Goal: Task Accomplishment & Management: Use online tool/utility

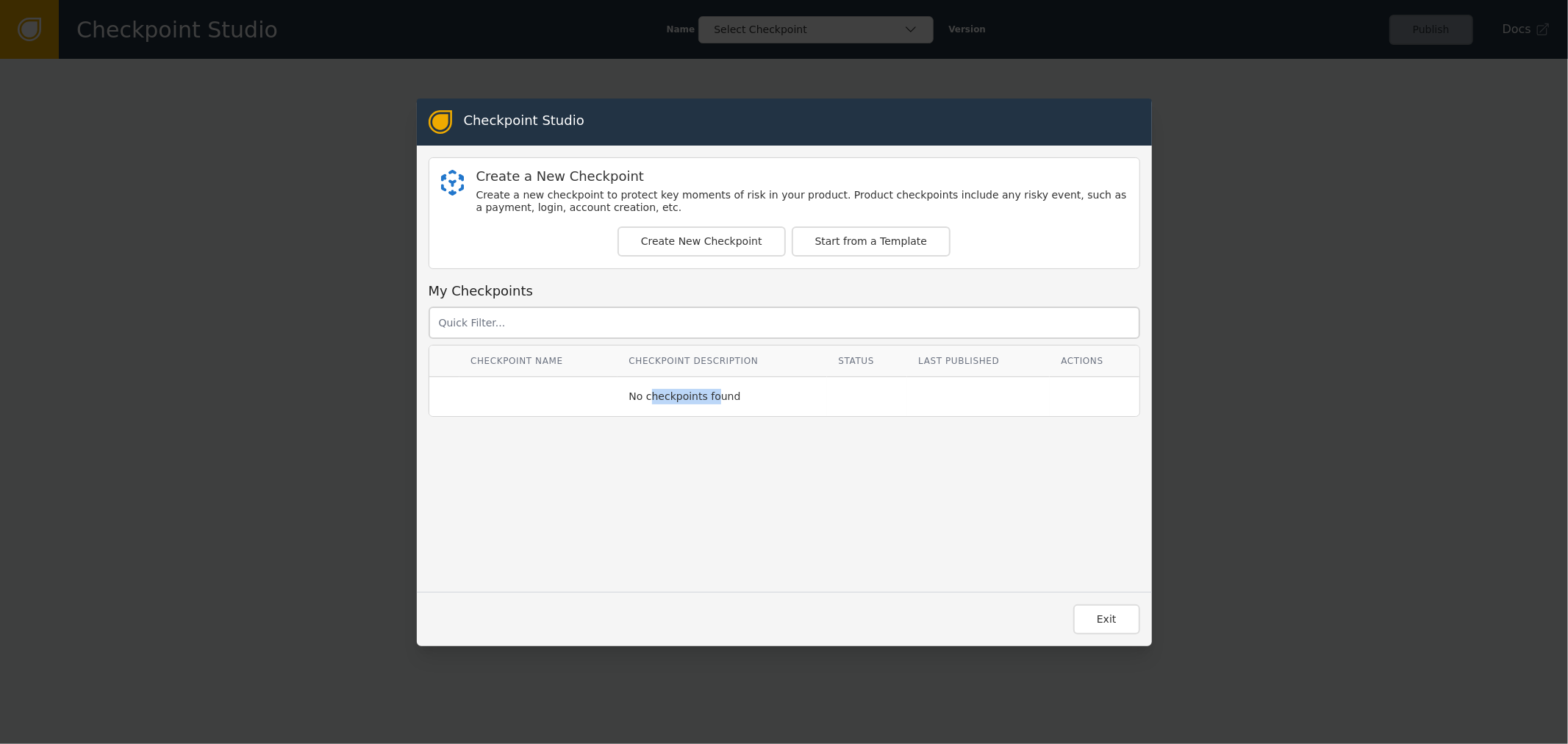
drag, startPoint x: 644, startPoint y: 398, endPoint x: 731, endPoint y: 388, distance: 87.6
click at [722, 390] on div "No checkpoints found" at bounding box center [722, 396] width 188 height 15
click at [731, 389] on div "No checkpoints found" at bounding box center [722, 396] width 188 height 15
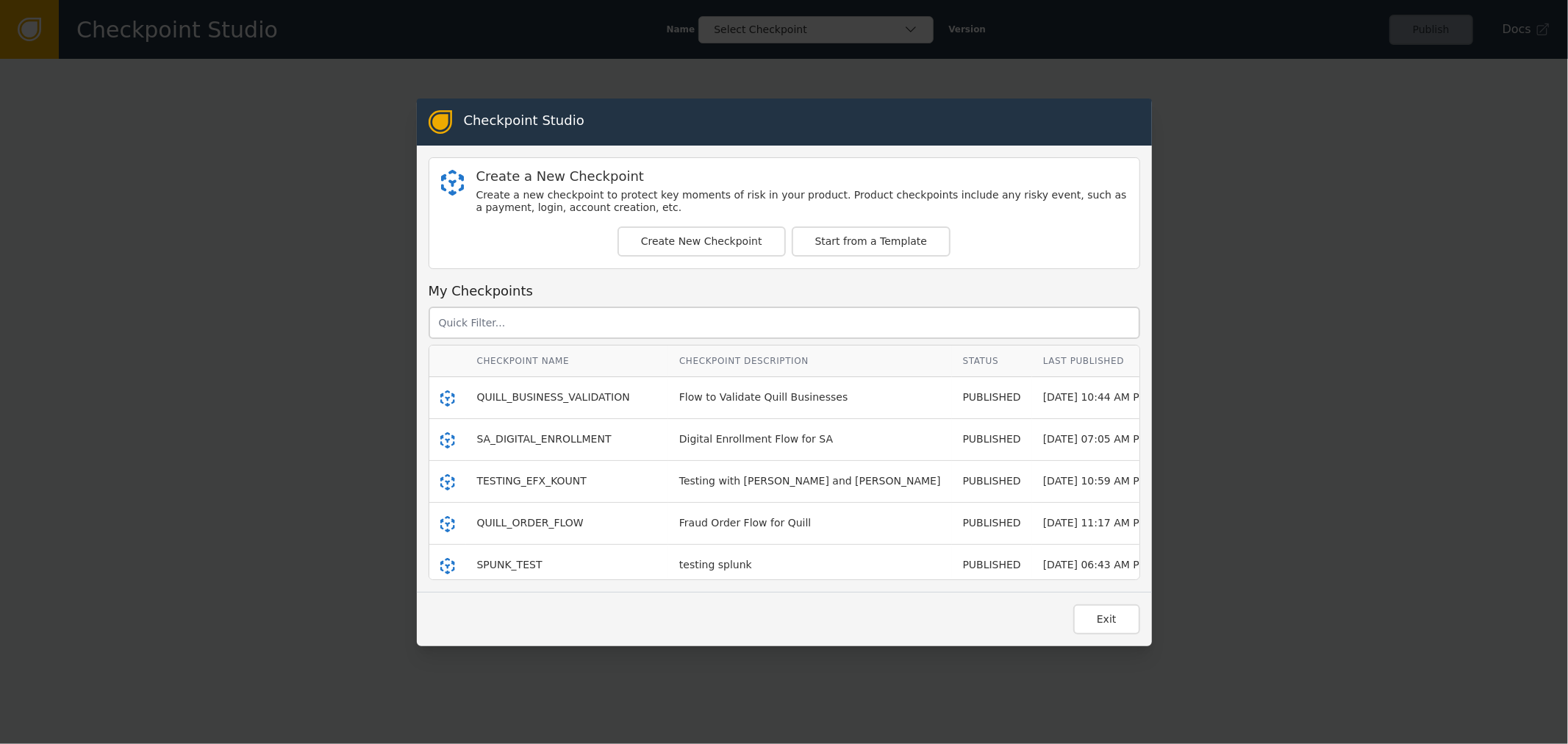
scroll to position [81, 0]
click at [481, 536] on td "MFA_DNB" at bounding box center [567, 526] width 202 height 42
click at [487, 524] on span "MFA_DNB" at bounding box center [501, 524] width 49 height 12
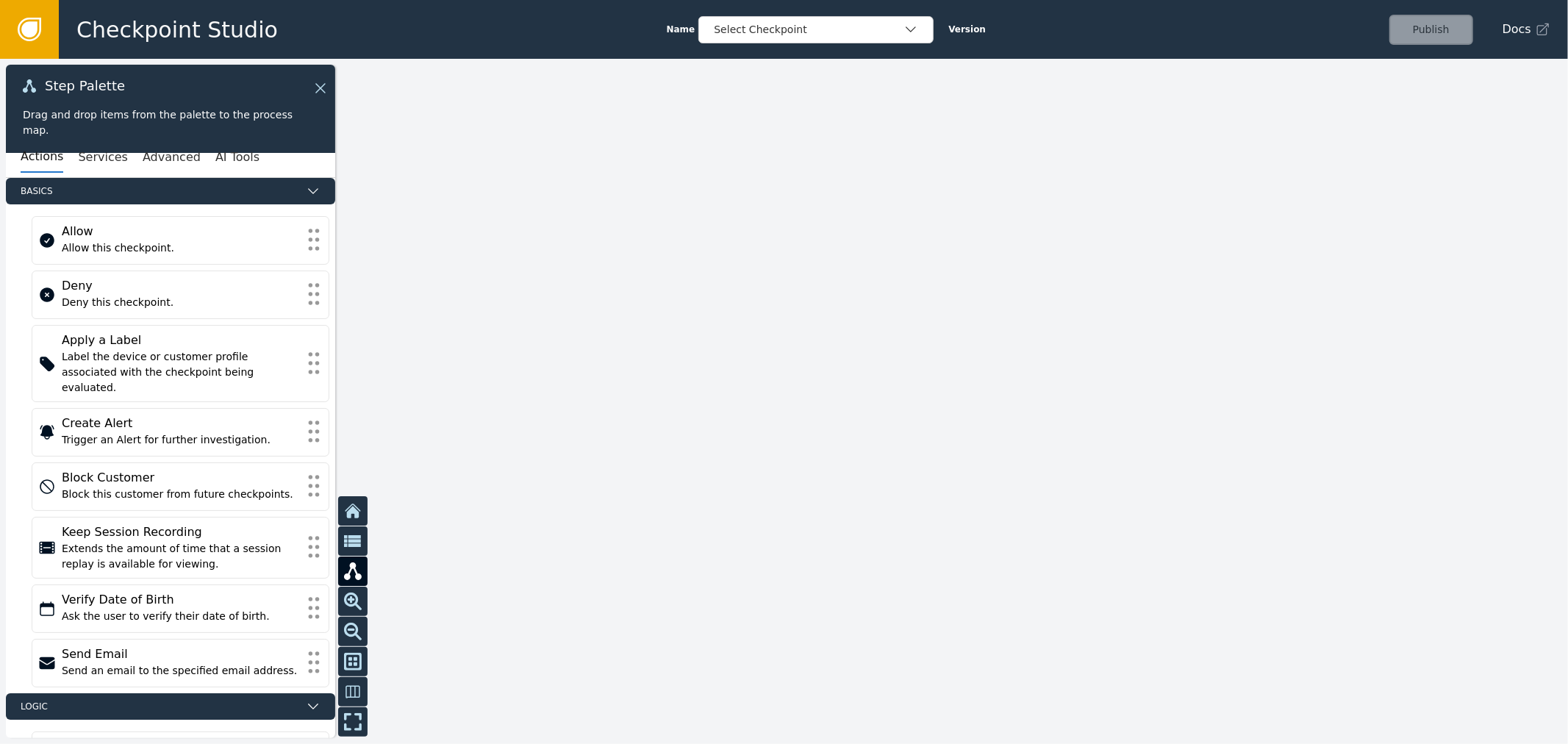
click at [1211, 213] on div at bounding box center [784, 402] width 1568 height 685
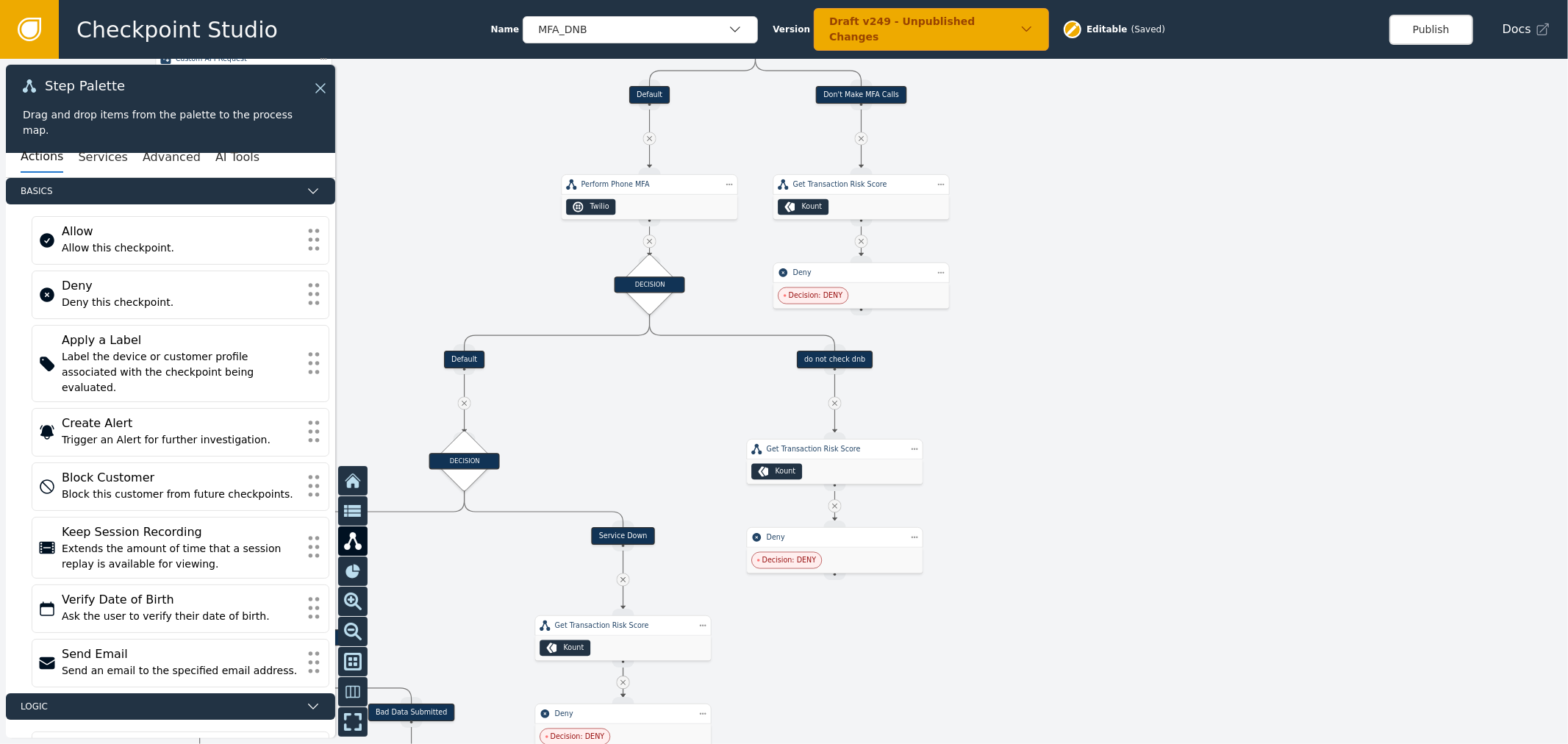
drag, startPoint x: 1148, startPoint y: 200, endPoint x: 1201, endPoint y: 78, distance: 133.0
click at [1194, 93] on div at bounding box center [784, 402] width 1568 height 685
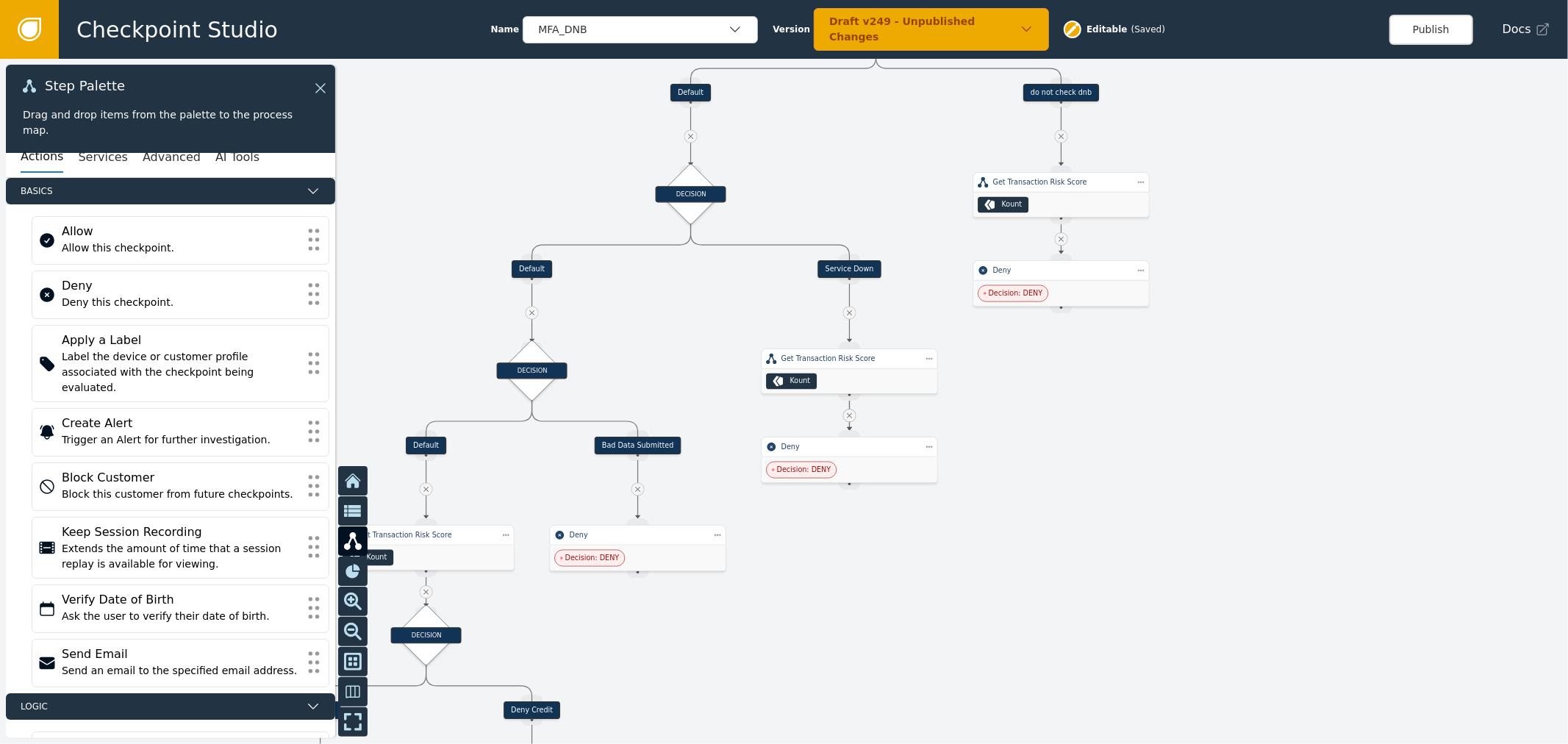
drag, startPoint x: 1033, startPoint y: 545, endPoint x: 1293, endPoint y: 280, distance: 371.2
click at [1282, 288] on div at bounding box center [784, 402] width 1568 height 685
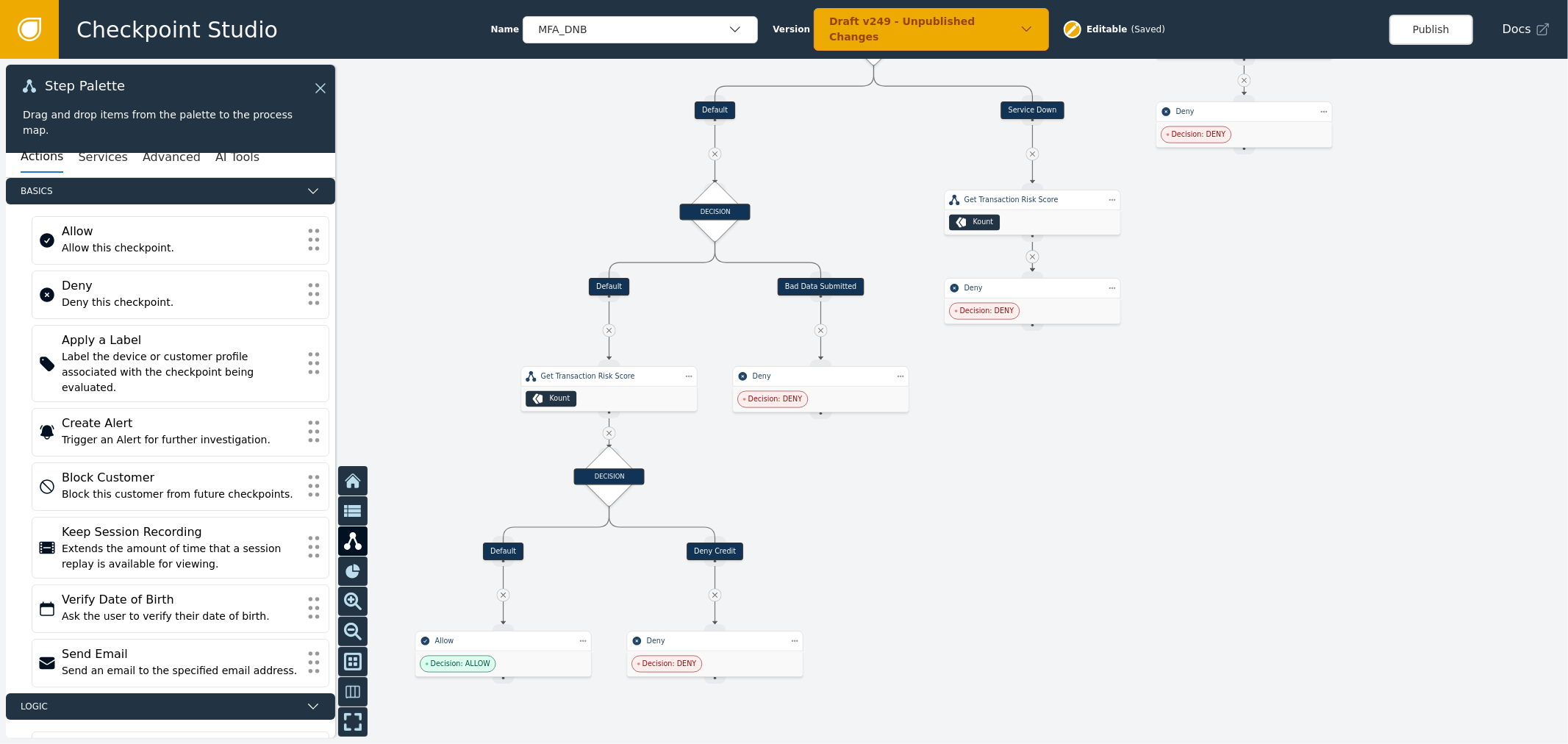
drag, startPoint x: 738, startPoint y: 334, endPoint x: 878, endPoint y: 208, distance: 188.4
click at [878, 208] on div at bounding box center [784, 402] width 1568 height 685
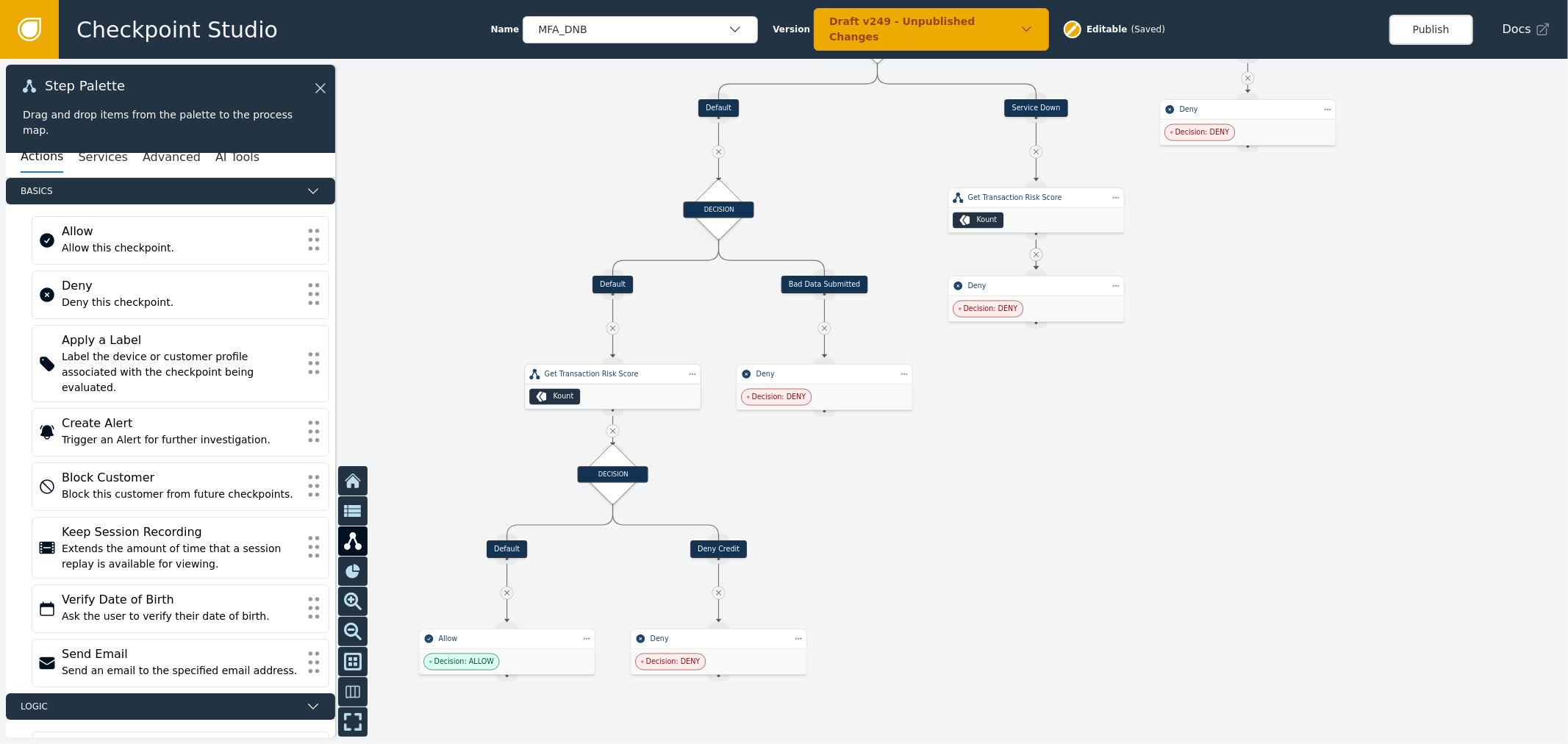
click at [626, 394] on div "Kount" at bounding box center [612, 397] width 176 height 25
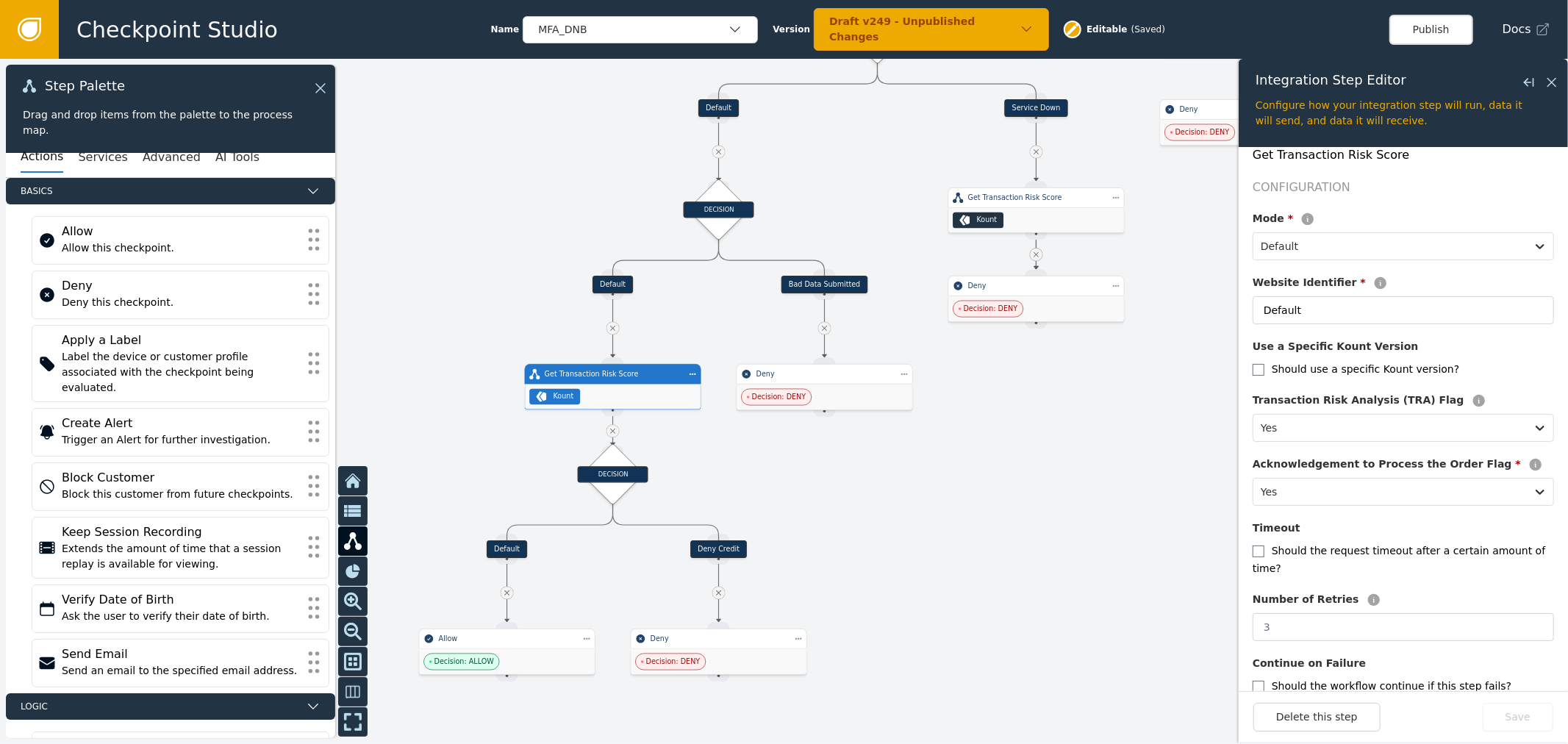
scroll to position [232, 0]
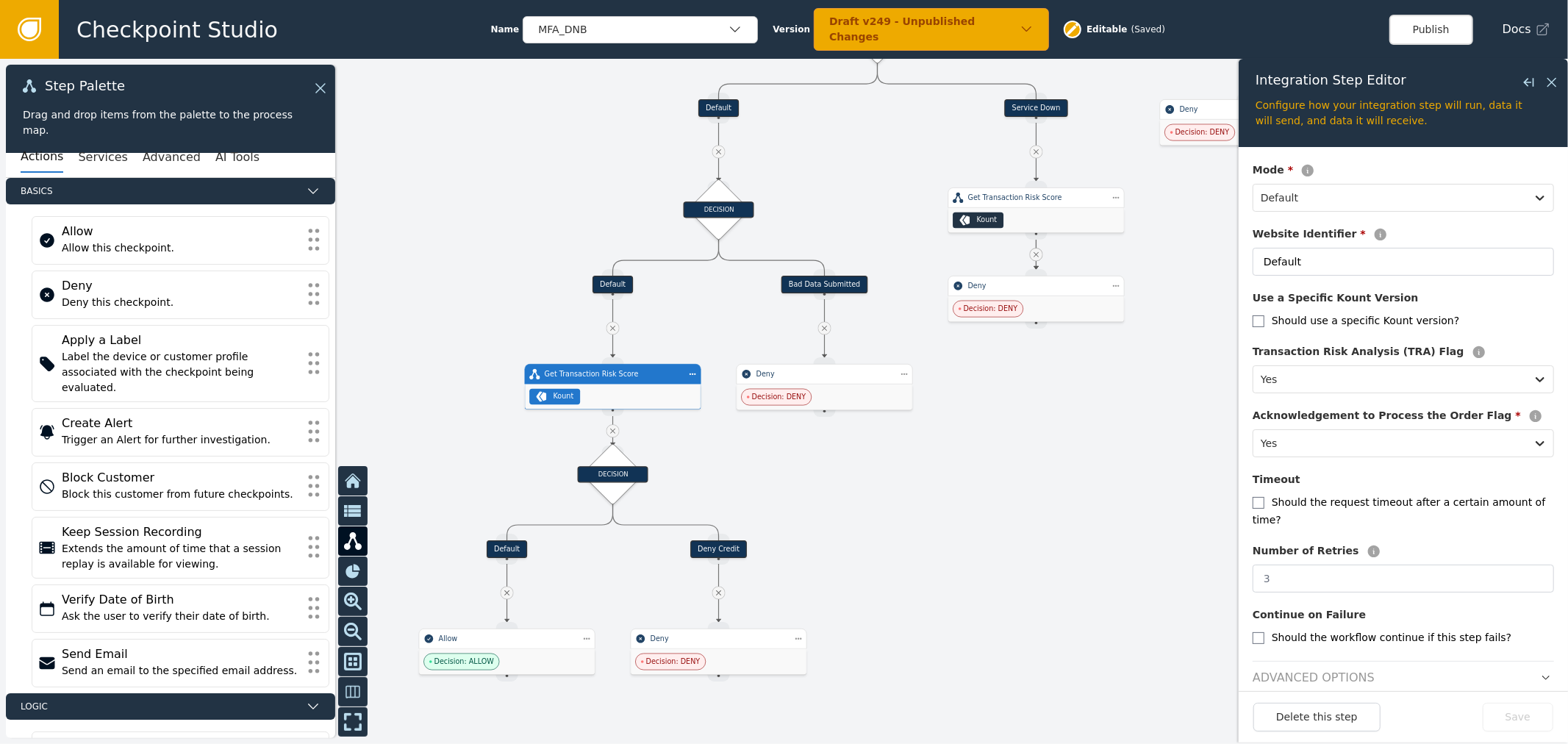
click at [1546, 670] on form "Overview Integration Kount Service Calculate a risk score for a payment transac…" at bounding box center [1403, 418] width 329 height 544
click at [1540, 669] on button "button" at bounding box center [1546, 678] width 16 height 18
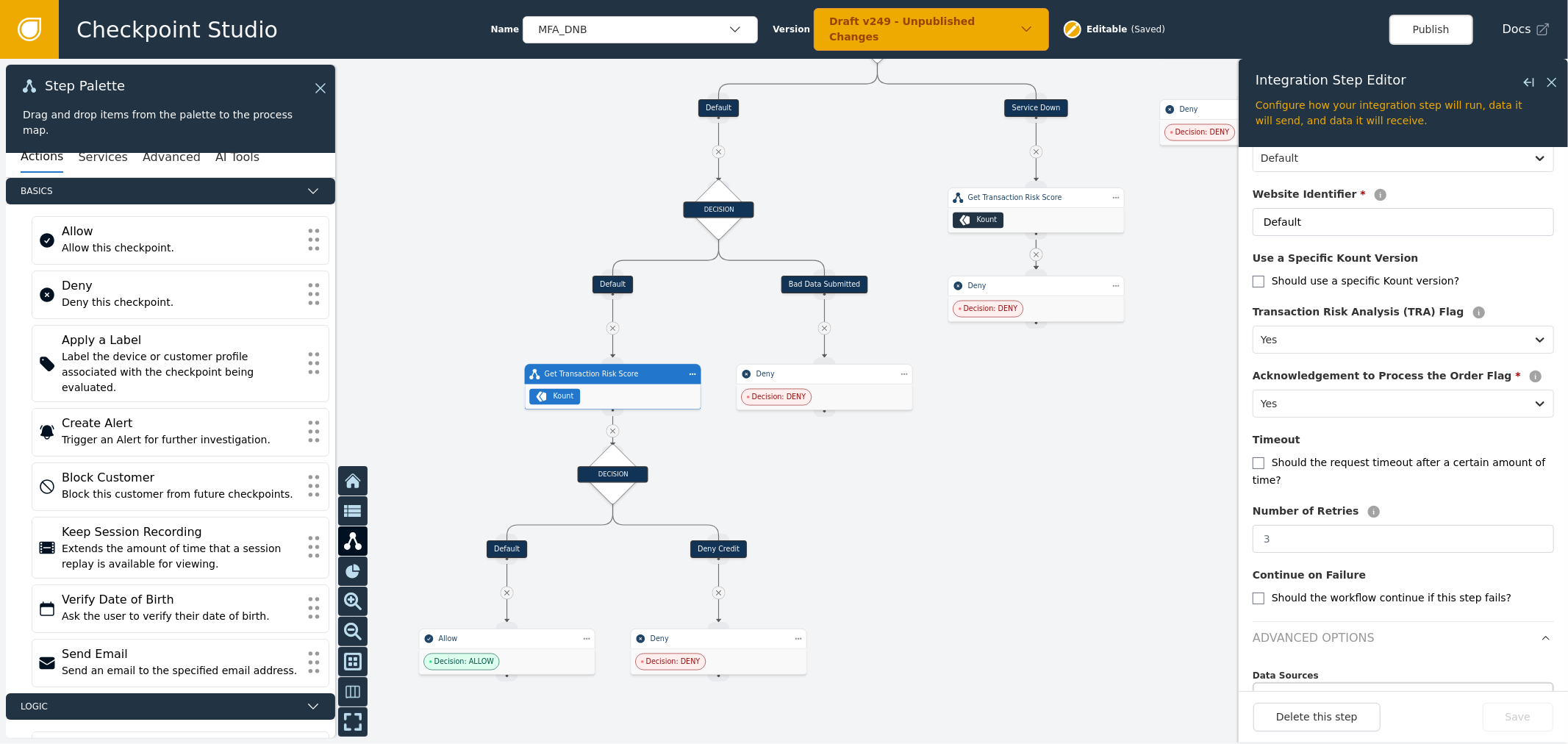
scroll to position [297, 0]
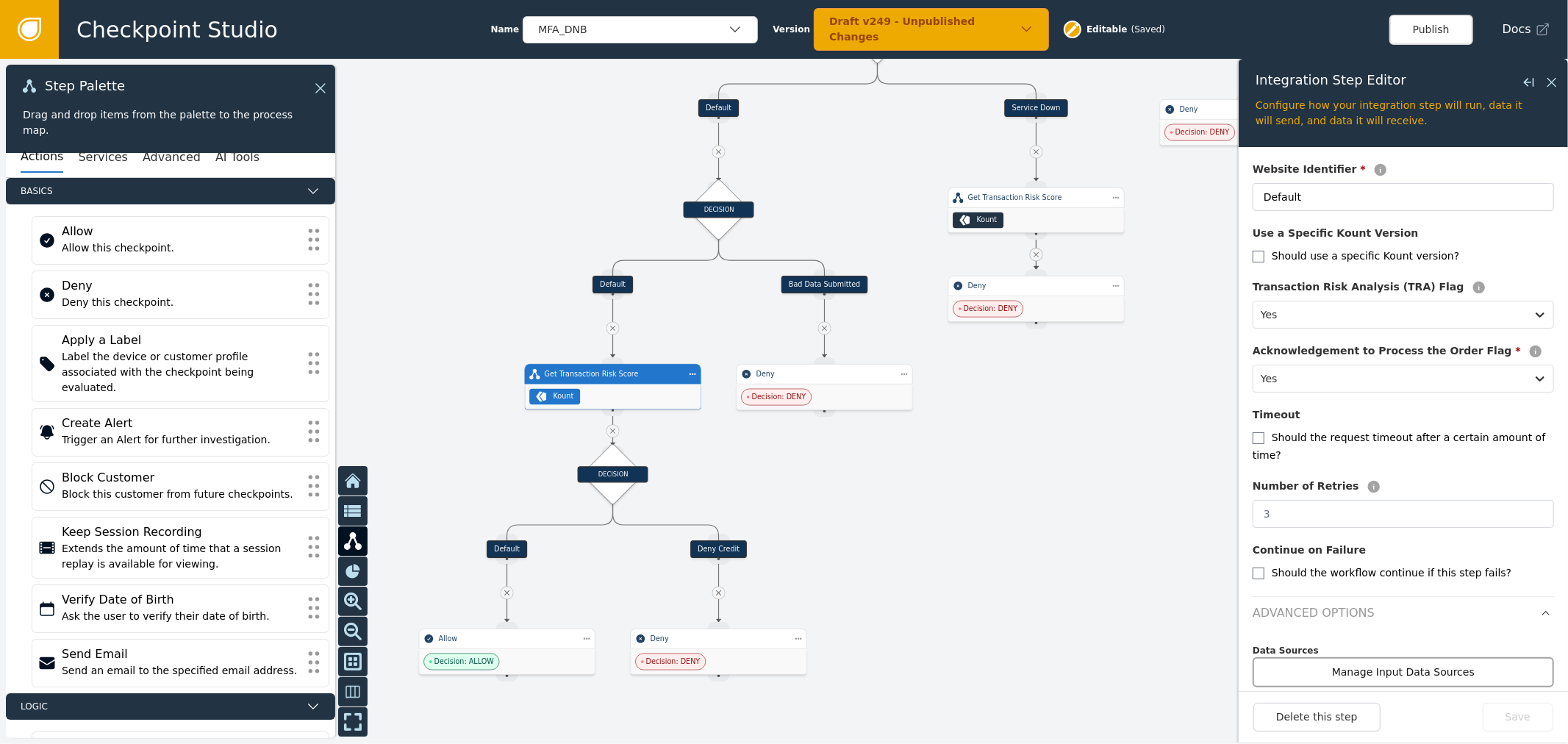
click at [1417, 657] on button "Manage Input Data Sources" at bounding box center [1403, 672] width 301 height 30
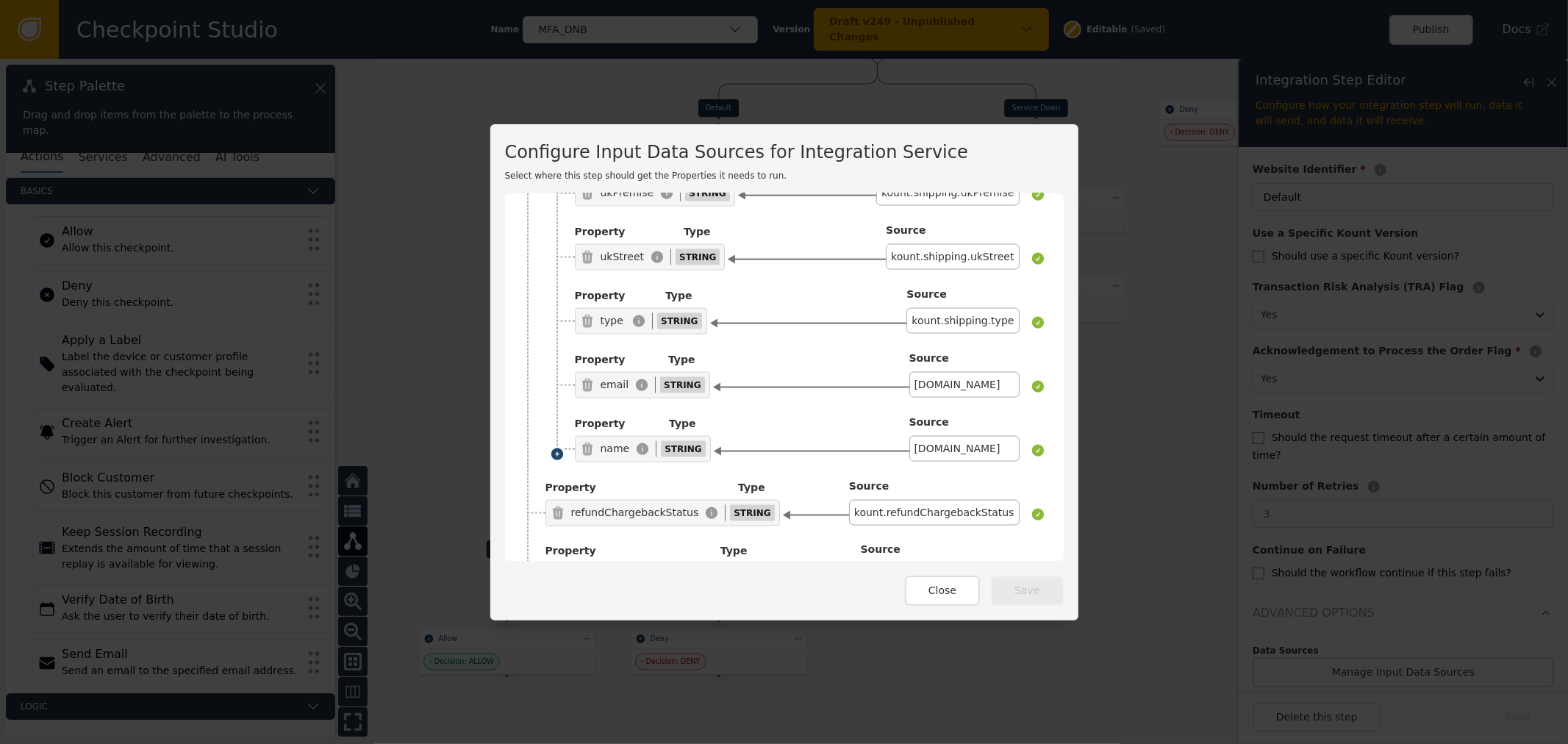
scroll to position [2255, 0]
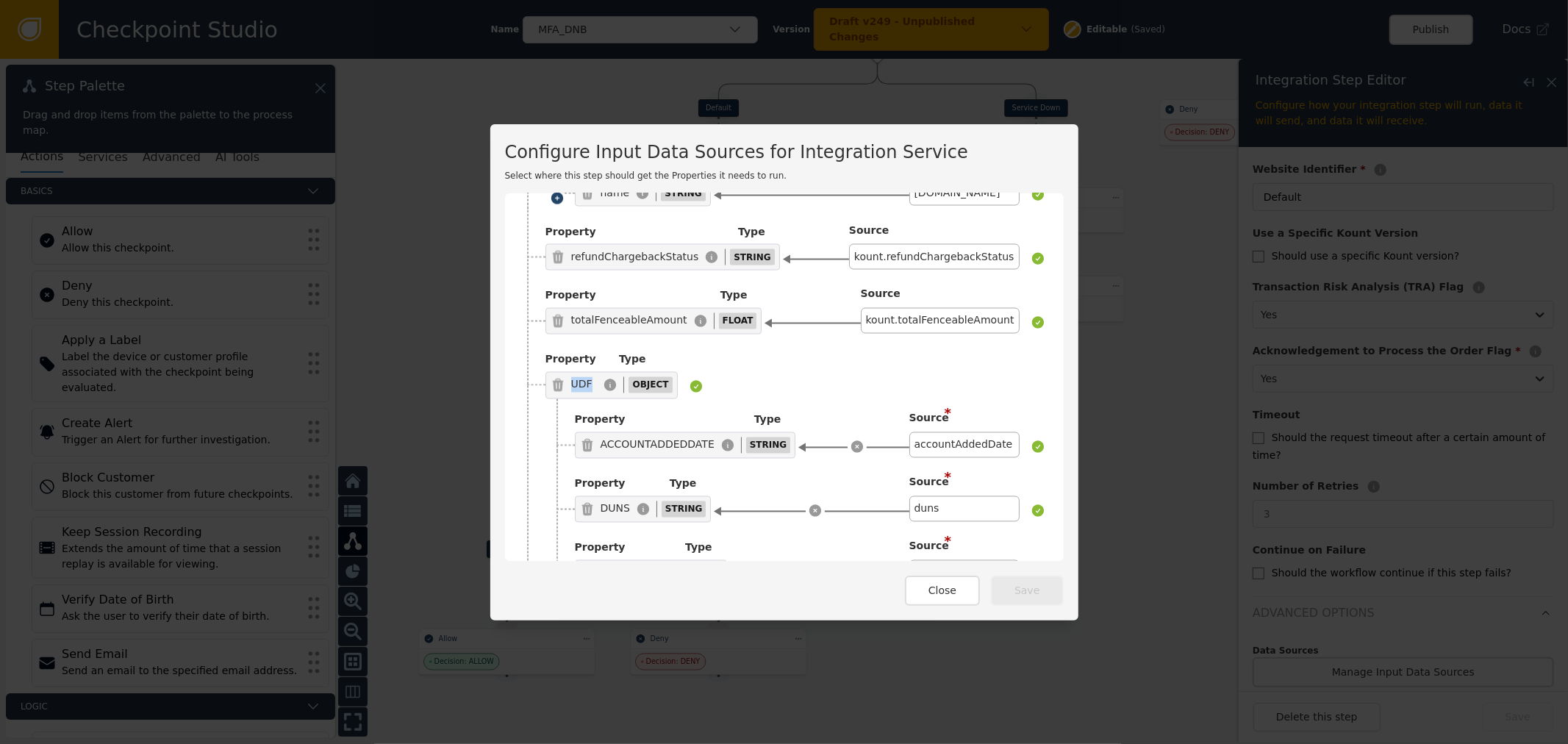
drag, startPoint x: 568, startPoint y: 358, endPoint x: 590, endPoint y: 358, distance: 22.0
click at [590, 377] on div "UDF" at bounding box center [584, 384] width 68 height 15
drag, startPoint x: 600, startPoint y: 421, endPoint x: 670, endPoint y: 418, distance: 70.1
click at [670, 437] on div "ACCOUNTADDEDDATE" at bounding box center [657, 445] width 114 height 15
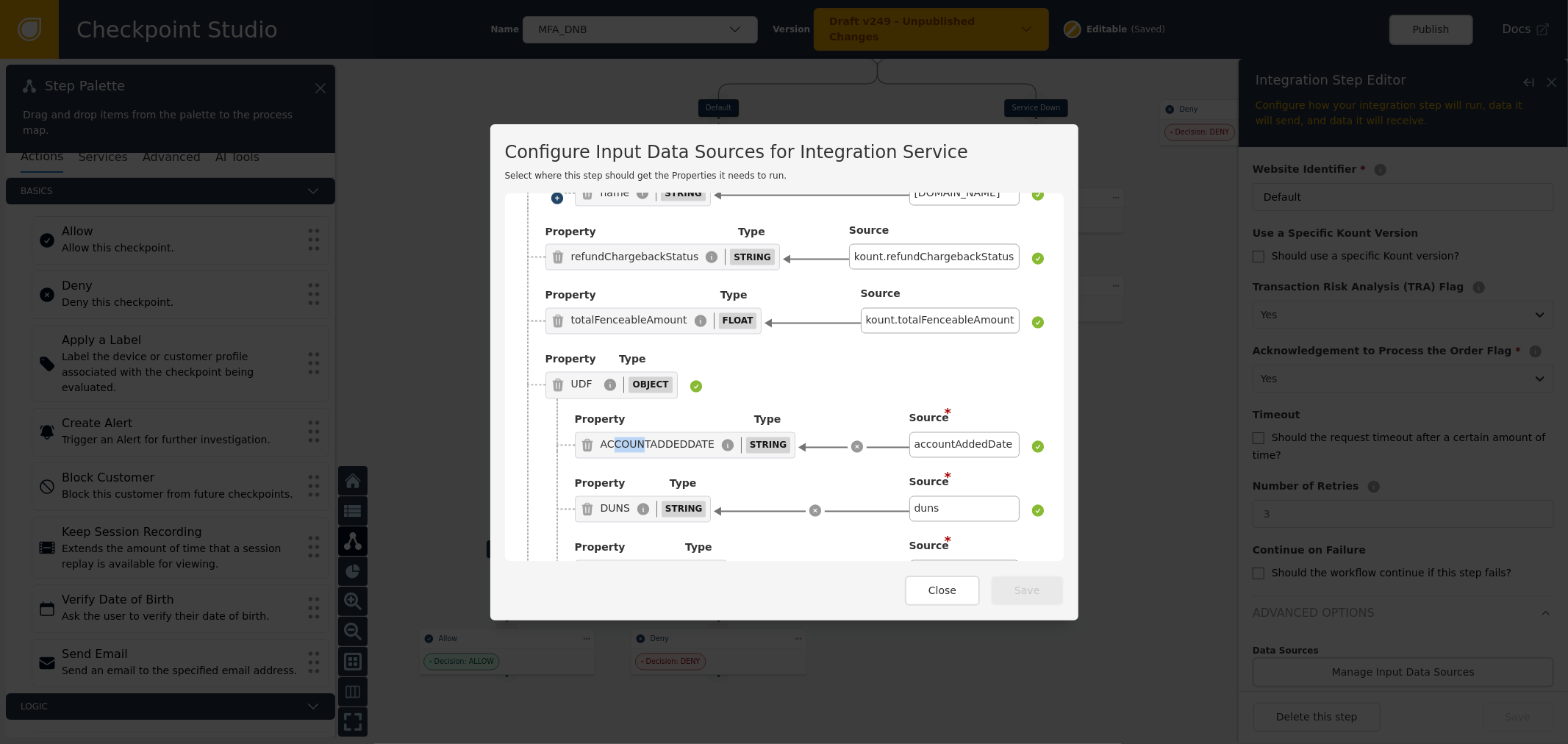
drag, startPoint x: 608, startPoint y: 419, endPoint x: 669, endPoint y: 415, distance: 61.1
click at [656, 437] on div "ACCOUNTADDEDDATE" at bounding box center [657, 445] width 114 height 15
drag, startPoint x: 608, startPoint y: 415, endPoint x: 653, endPoint y: 418, distance: 45.1
click at [653, 437] on div "ACCOUNTADDEDDATE" at bounding box center [657, 445] width 114 height 15
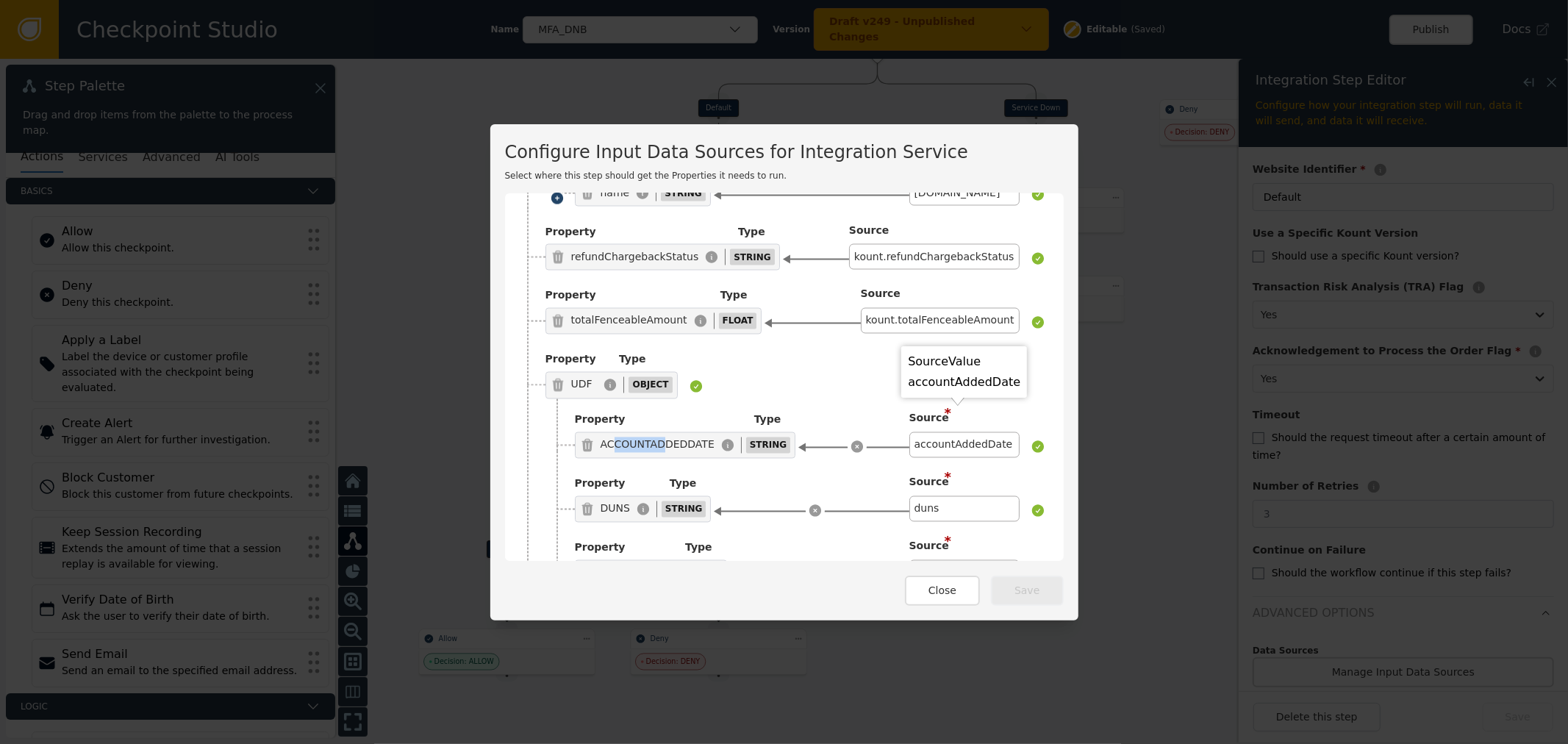
click at [640, 437] on div "ACCOUNTADDEDDATE" at bounding box center [657, 445] width 114 height 15
click at [603, 437] on div "ACCOUNTADDEDDATE" at bounding box center [657, 445] width 114 height 15
click at [607, 437] on div "ACCOUNTADDEDDATE" at bounding box center [657, 445] width 114 height 15
click at [654, 437] on div "ACCOUNTADDEDDATE" at bounding box center [657, 445] width 114 height 15
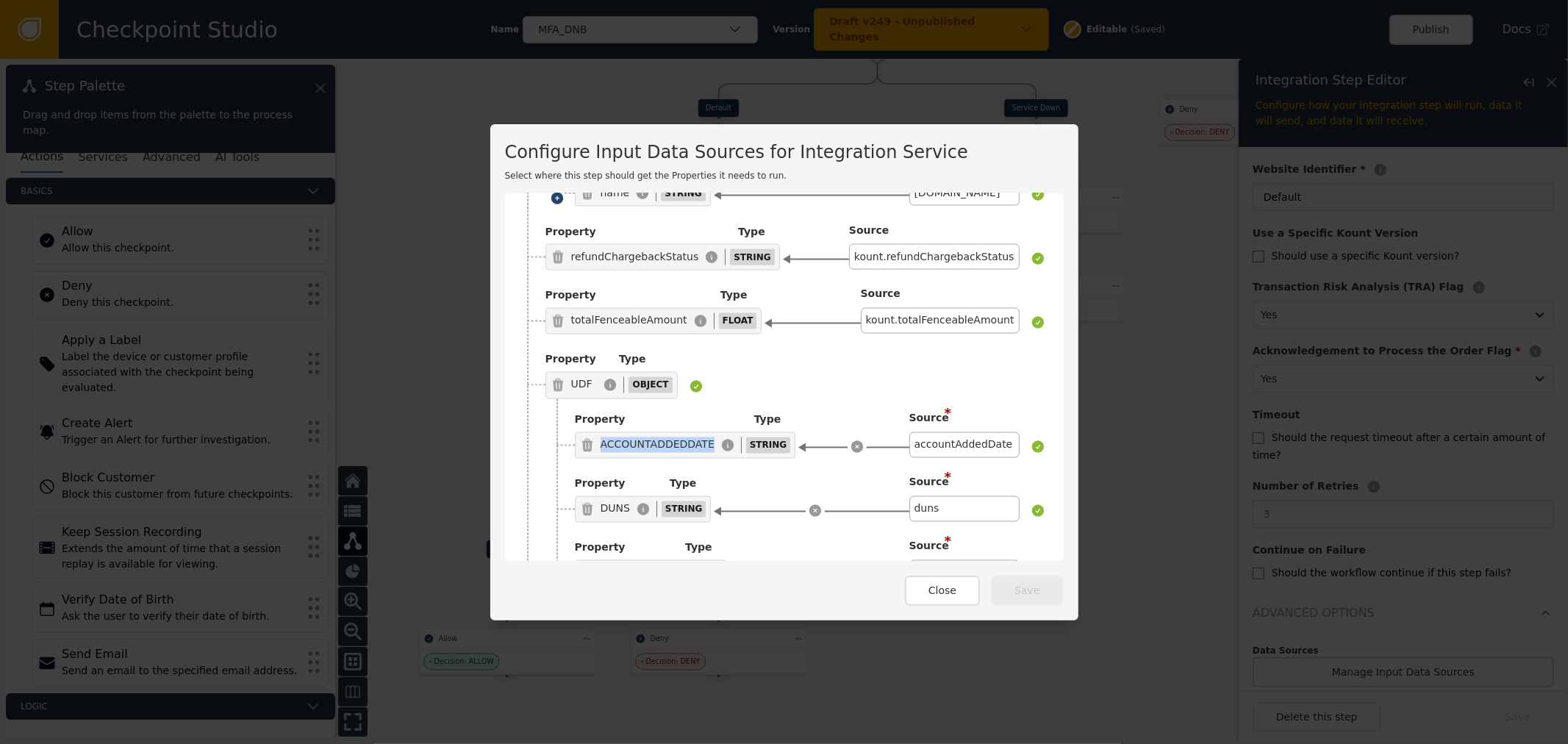
click at [654, 437] on div "ACCOUNTADDEDDATE" at bounding box center [657, 445] width 114 height 15
click at [780, 350] on div "Property Type UDF OBJECT" at bounding box center [795, 374] width 500 height 49
click at [588, 377] on div "UDF" at bounding box center [584, 384] width 68 height 15
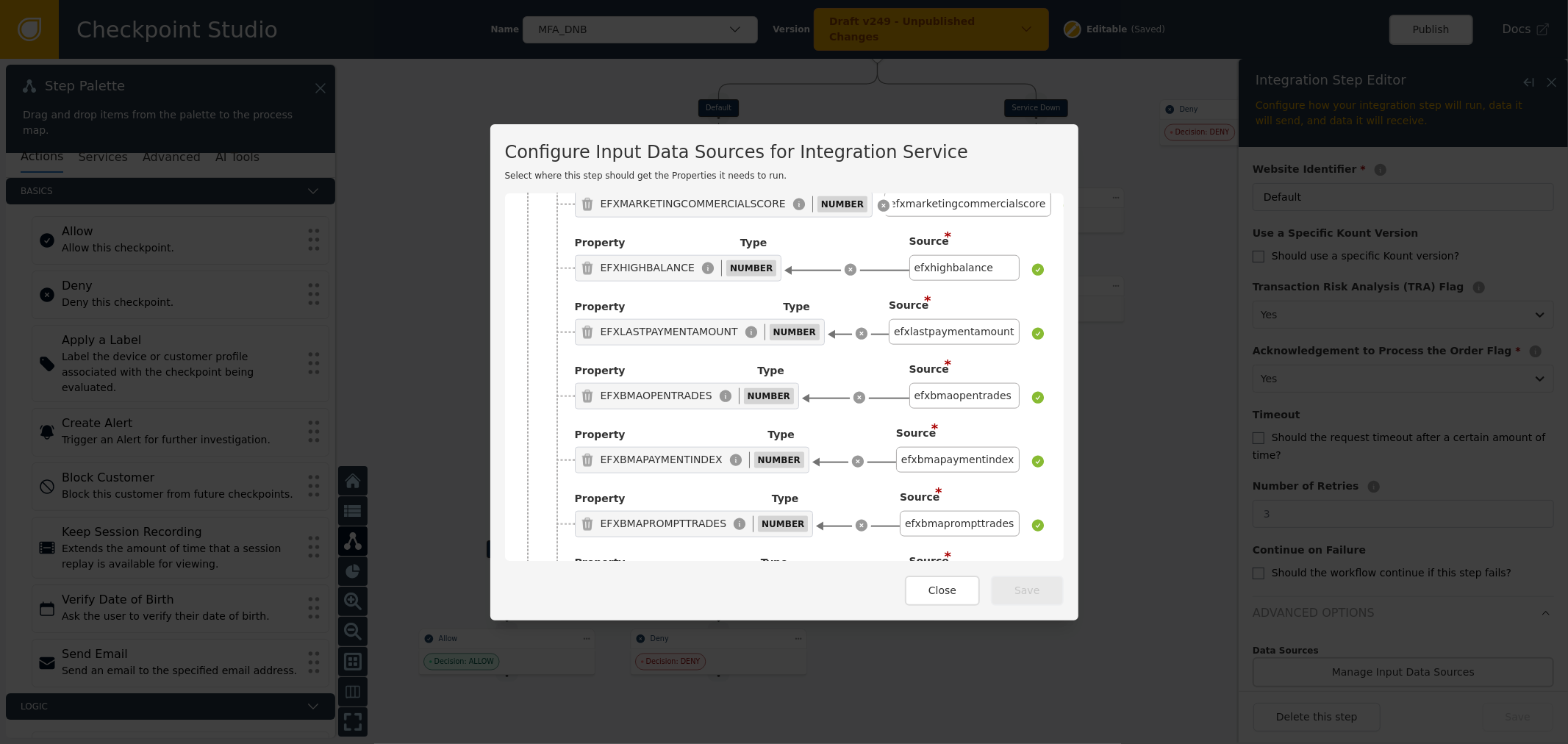
scroll to position [11335, 0]
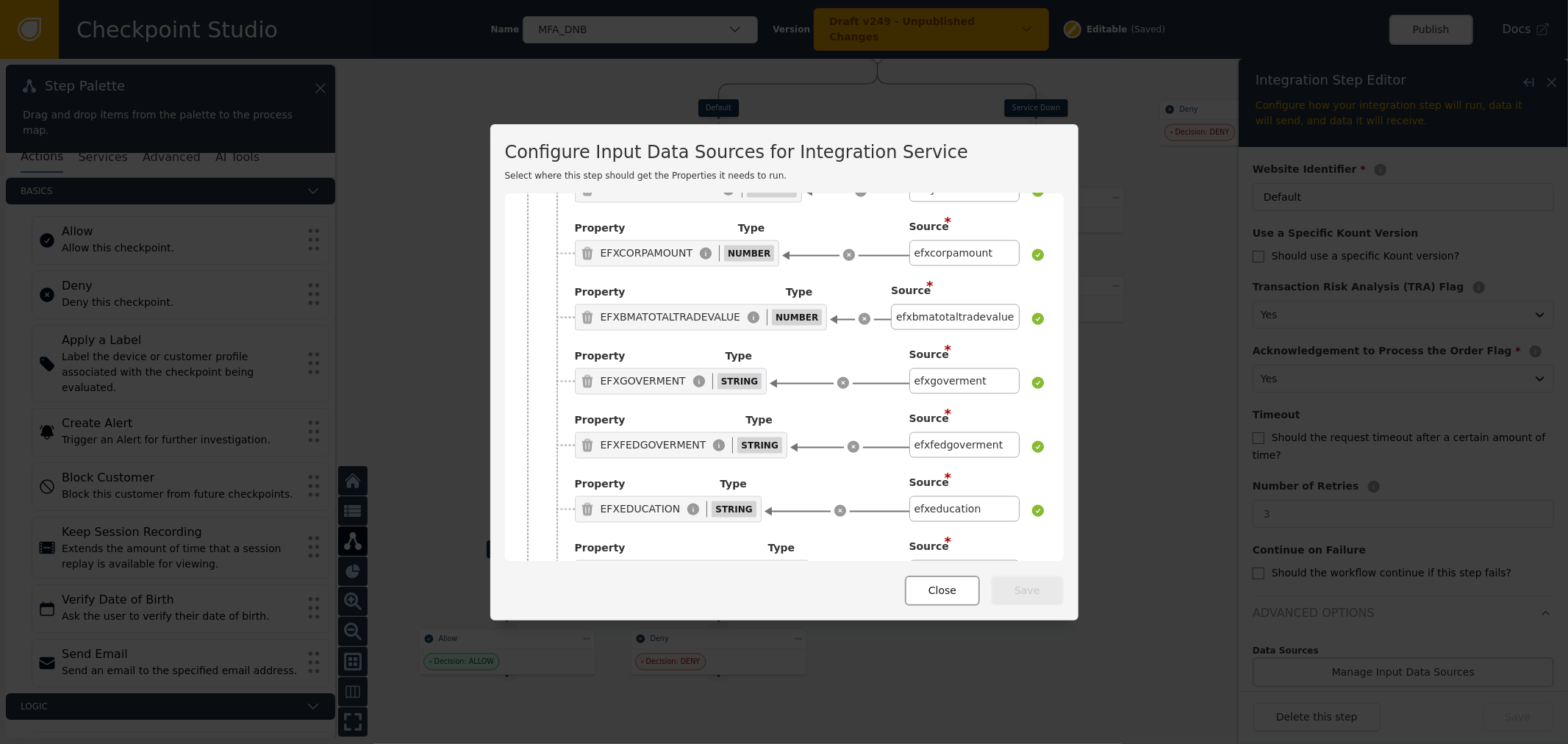
click at [934, 584] on button "Close" at bounding box center [942, 591] width 75 height 30
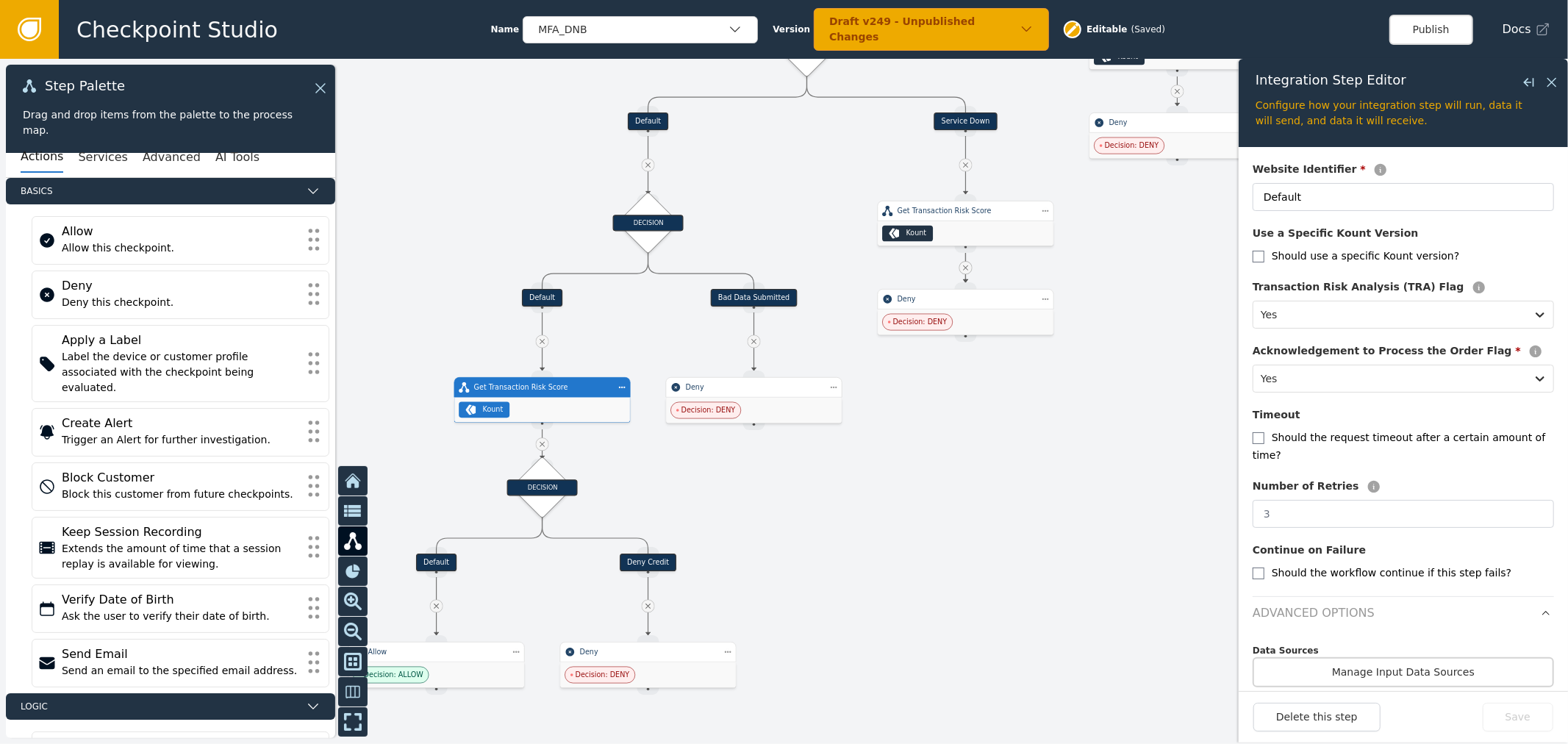
drag, startPoint x: 893, startPoint y: 507, endPoint x: 822, endPoint y: 522, distance: 72.6
click at [822, 522] on div at bounding box center [784, 402] width 1568 height 685
click at [978, 202] on div "Get Transaction Risk Score" at bounding box center [965, 212] width 176 height 21
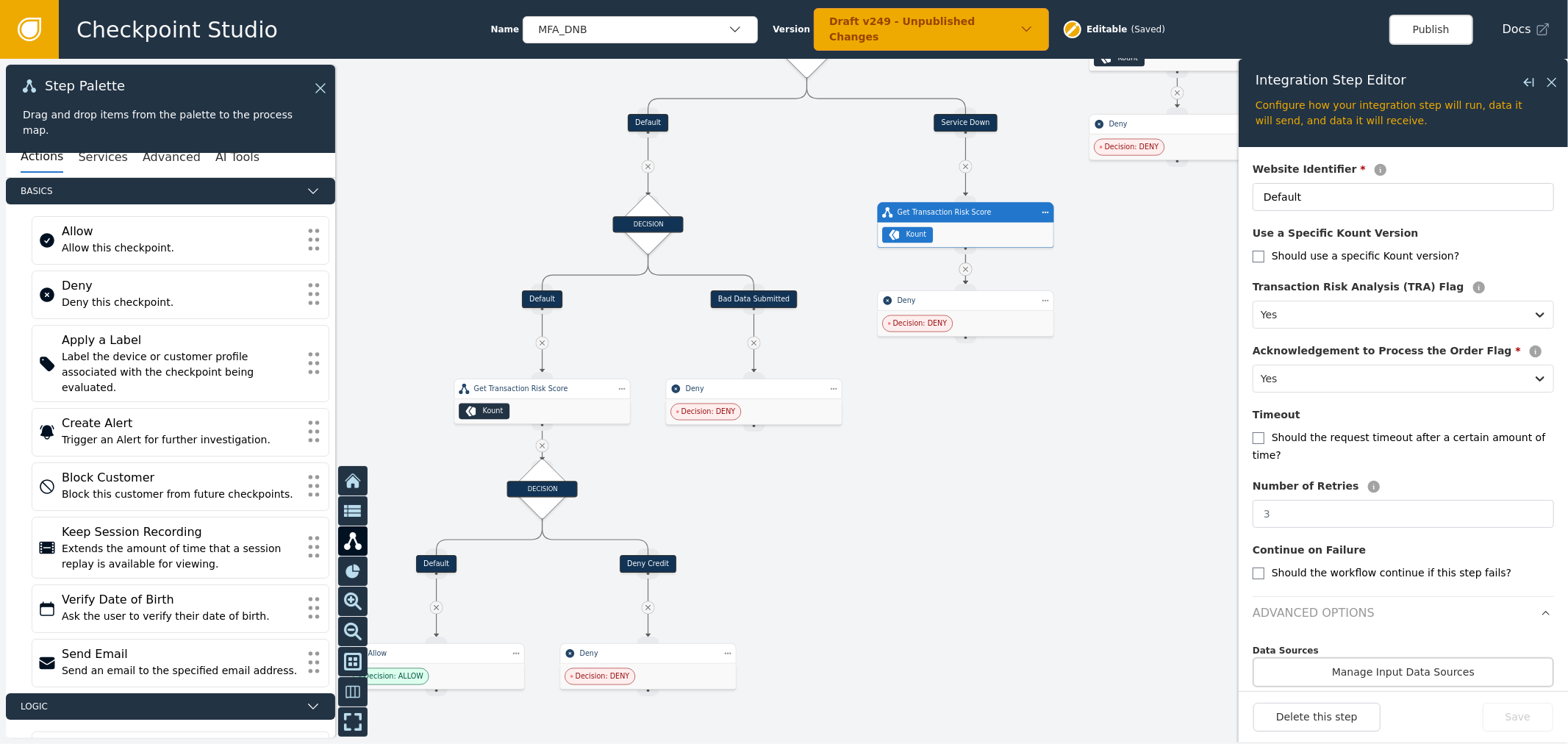
click at [1016, 227] on div "Kount" at bounding box center [965, 235] width 176 height 25
click at [1434, 644] on div "Data Sources" at bounding box center [1403, 651] width 301 height 14
click at [1442, 657] on button "Manage Input Data Sources" at bounding box center [1403, 672] width 301 height 30
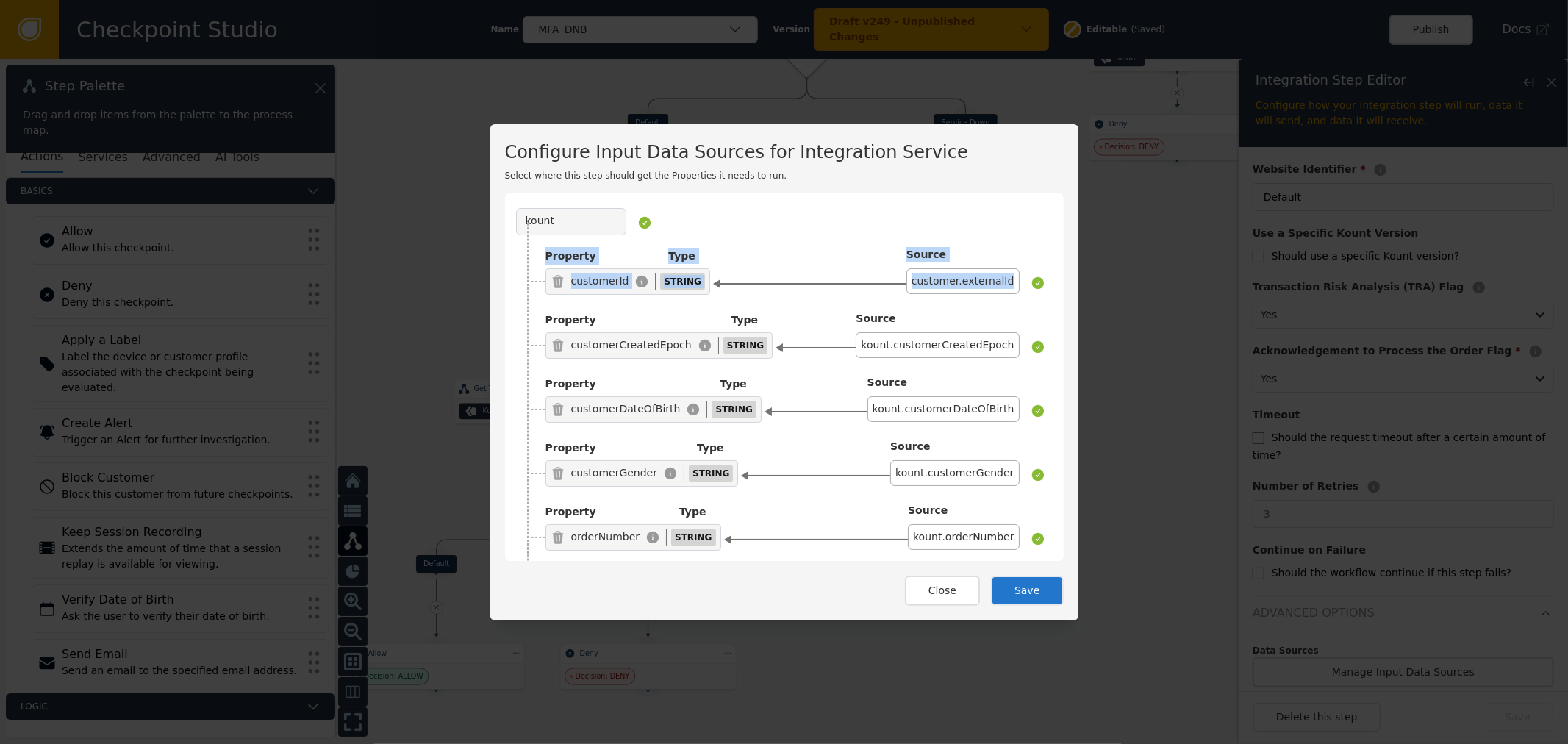
click at [1053, 236] on div "Configure Input Data Sources for Integration Service Select where this step sho…" at bounding box center [784, 372] width 588 height 496
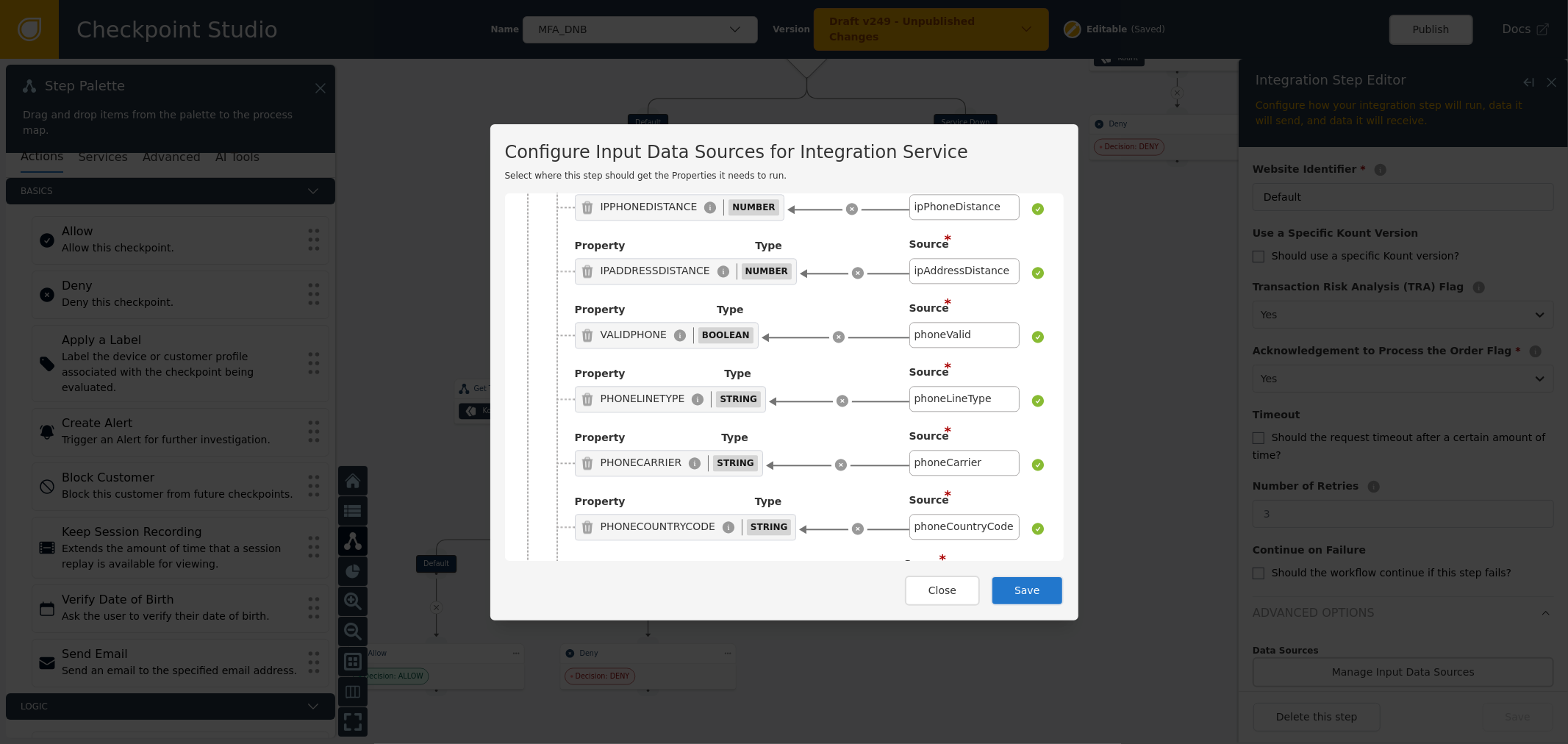
scroll to position [3174, 0]
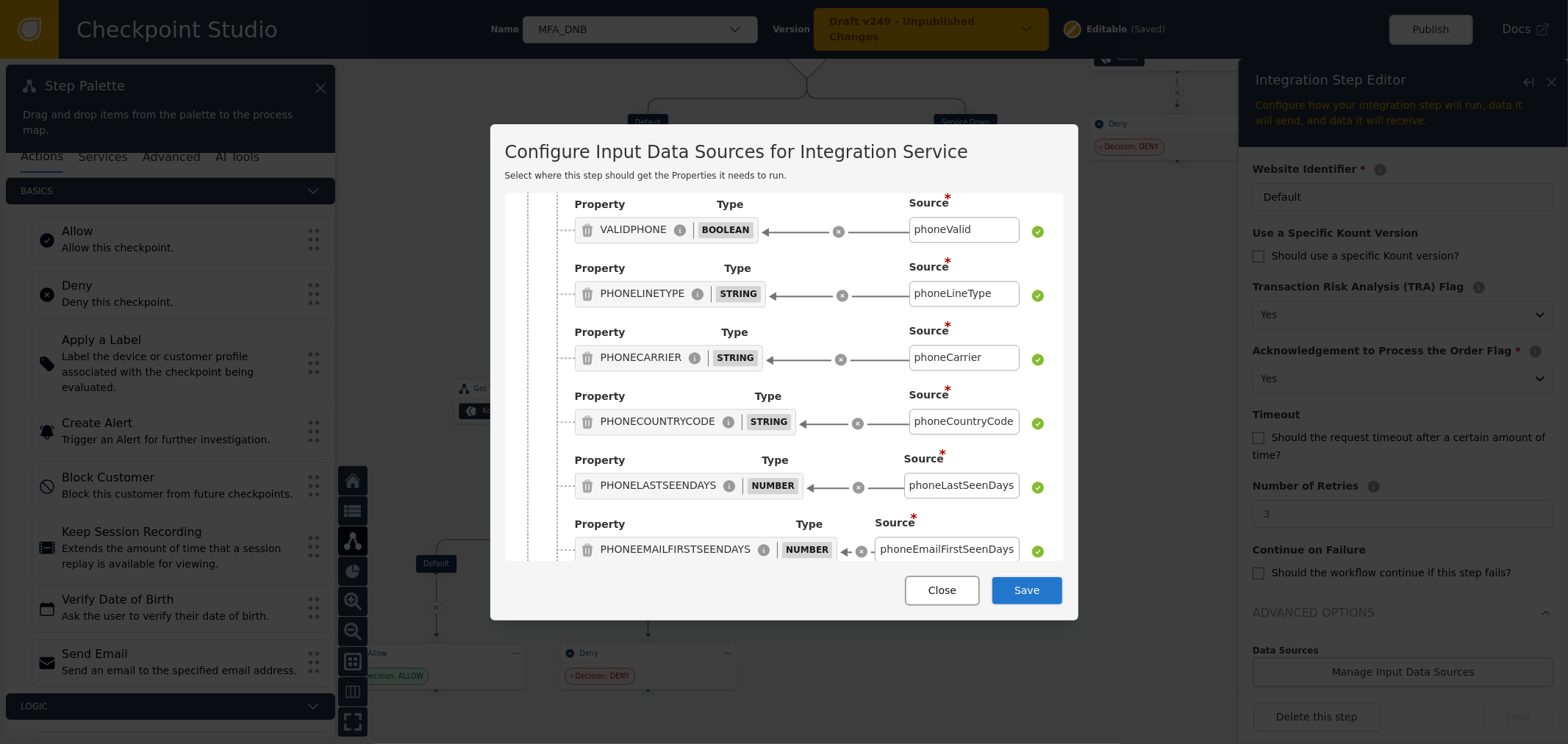
click at [948, 596] on button "Close" at bounding box center [942, 591] width 75 height 30
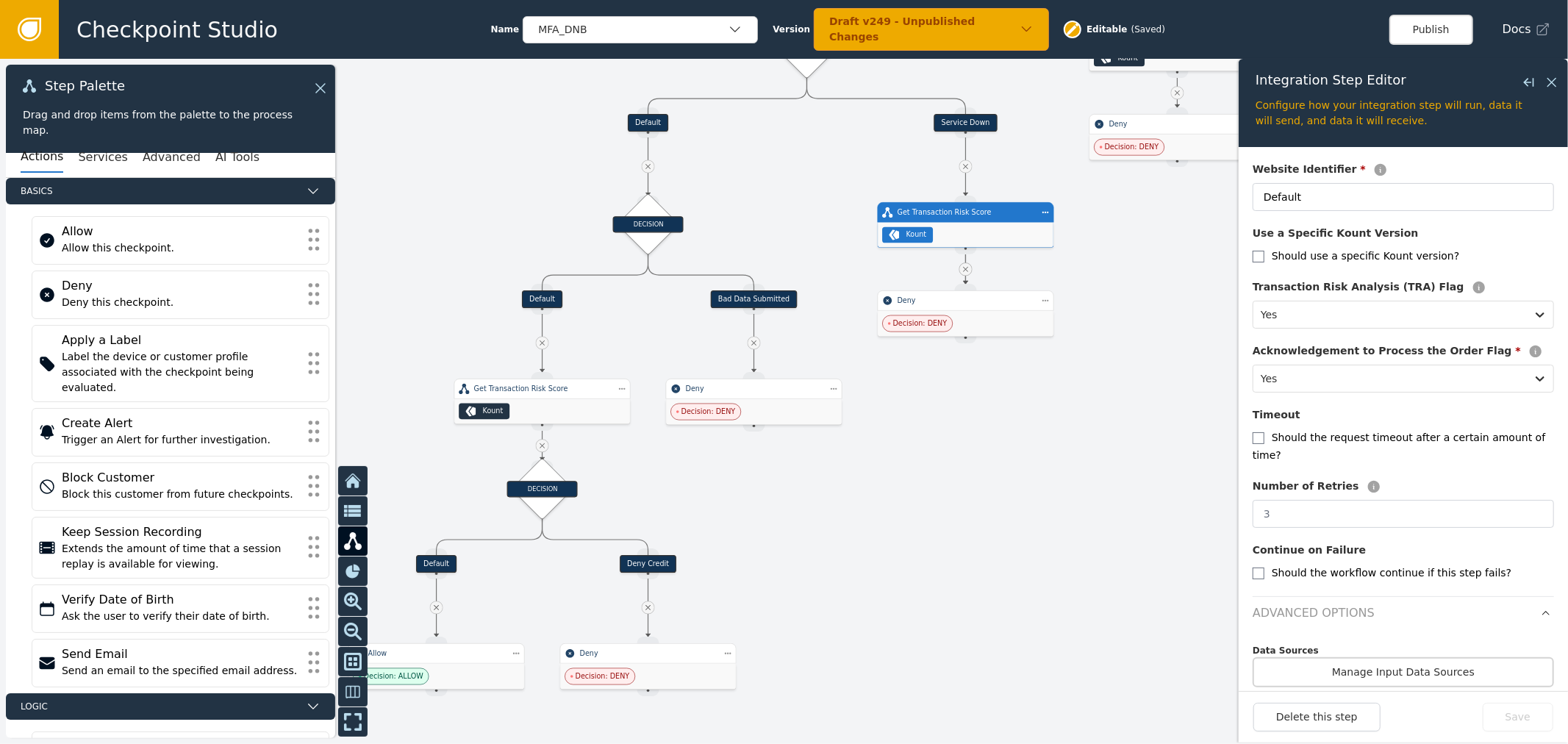
click at [1038, 423] on div at bounding box center [784, 402] width 1568 height 685
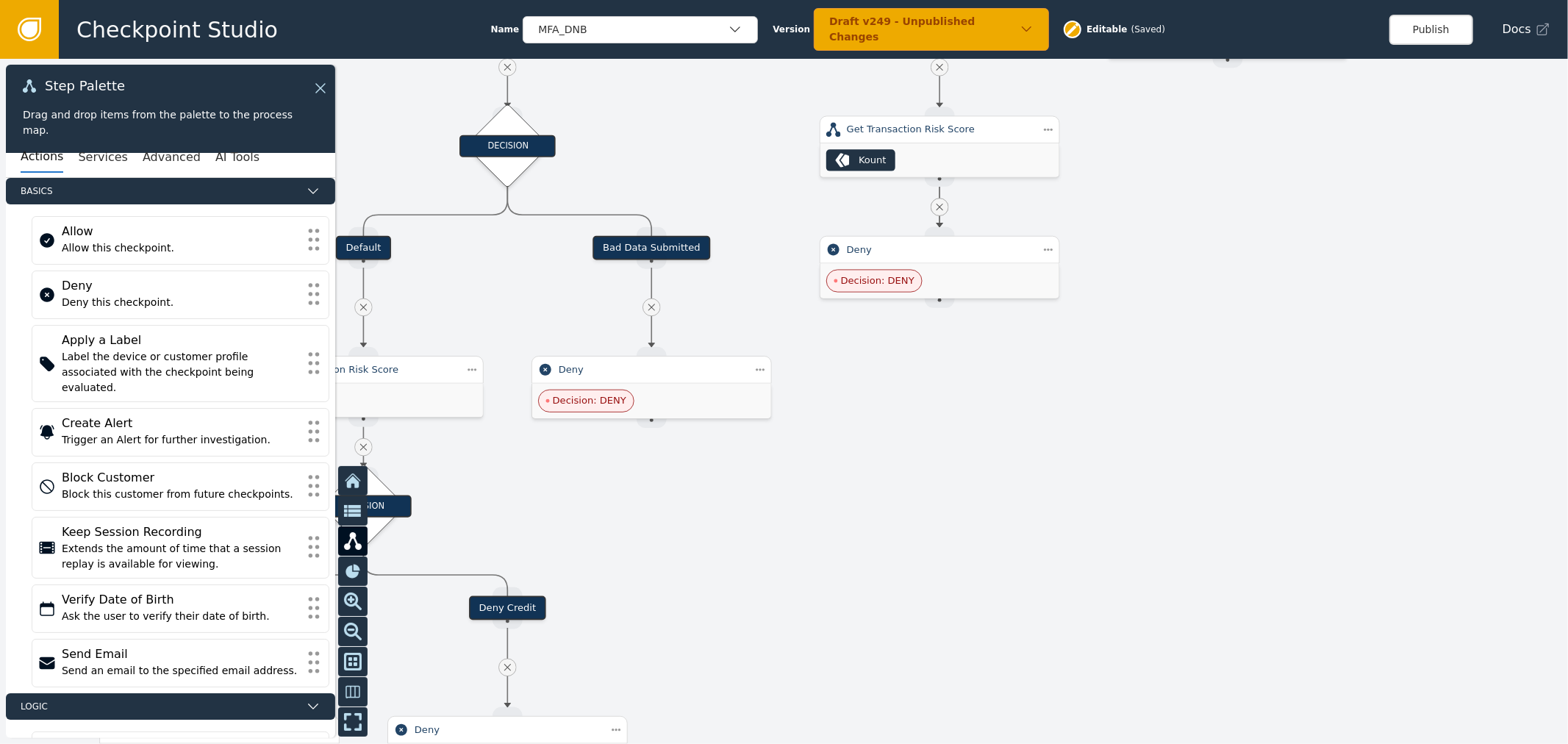
drag, startPoint x: 1000, startPoint y: 509, endPoint x: 1110, endPoint y: 485, distance: 112.6
click at [1079, 467] on div at bounding box center [784, 402] width 1568 height 685
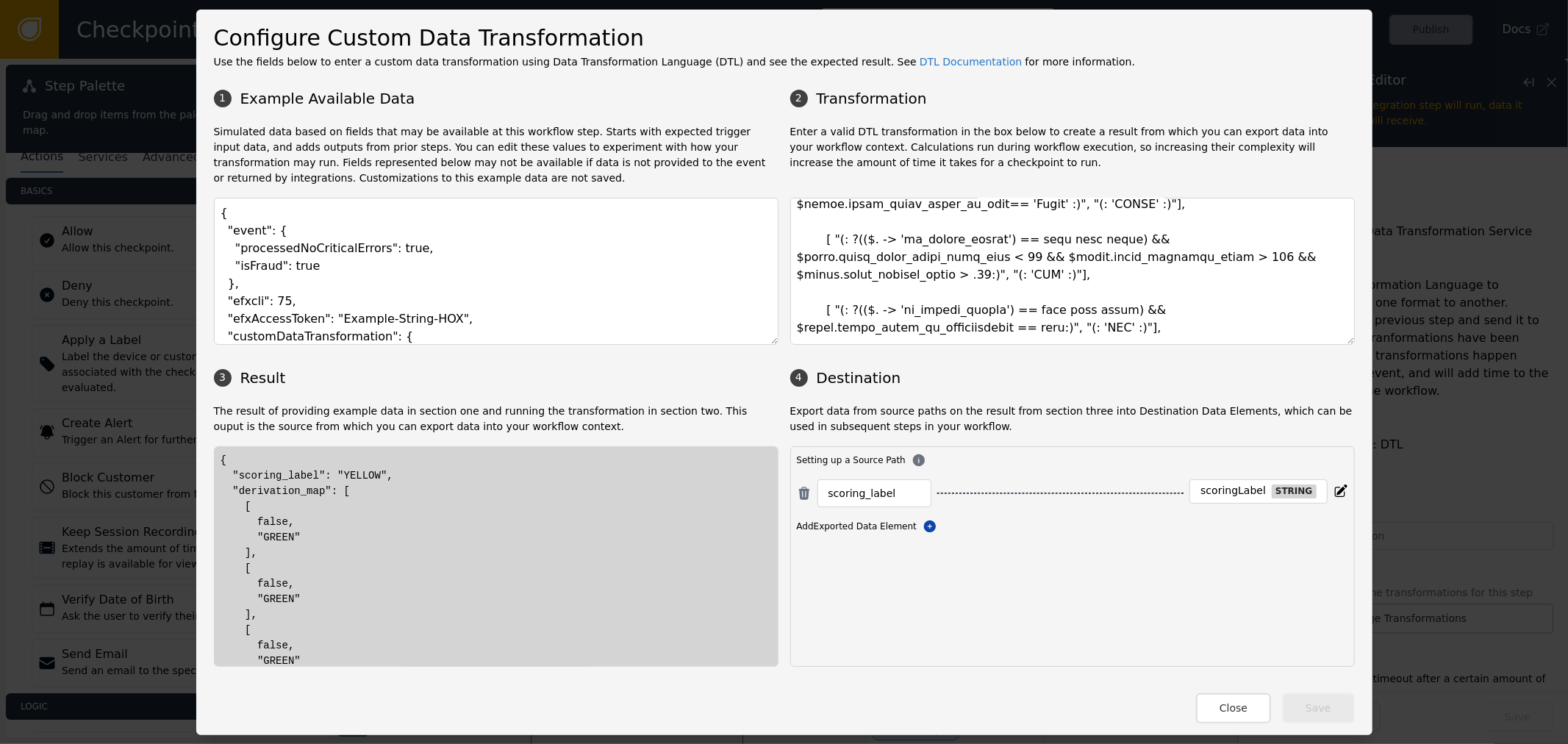
scroll to position [245, 0]
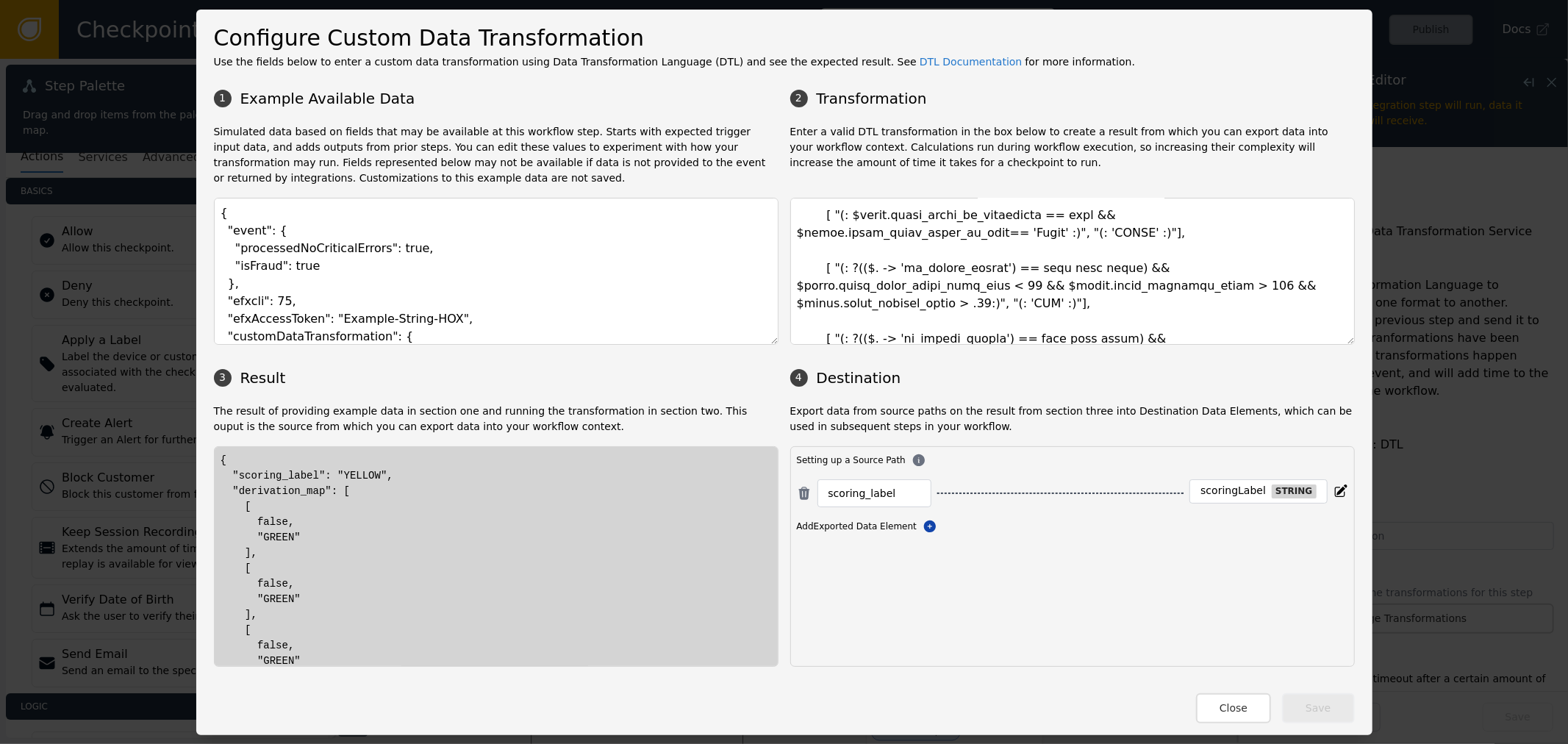
drag, startPoint x: 1338, startPoint y: 342, endPoint x: 1289, endPoint y: 440, distance: 109.6
click at [1299, 512] on div "1 Example Available Data 2 Transformation Simulated data based on fields that m…" at bounding box center [784, 374] width 1141 height 585
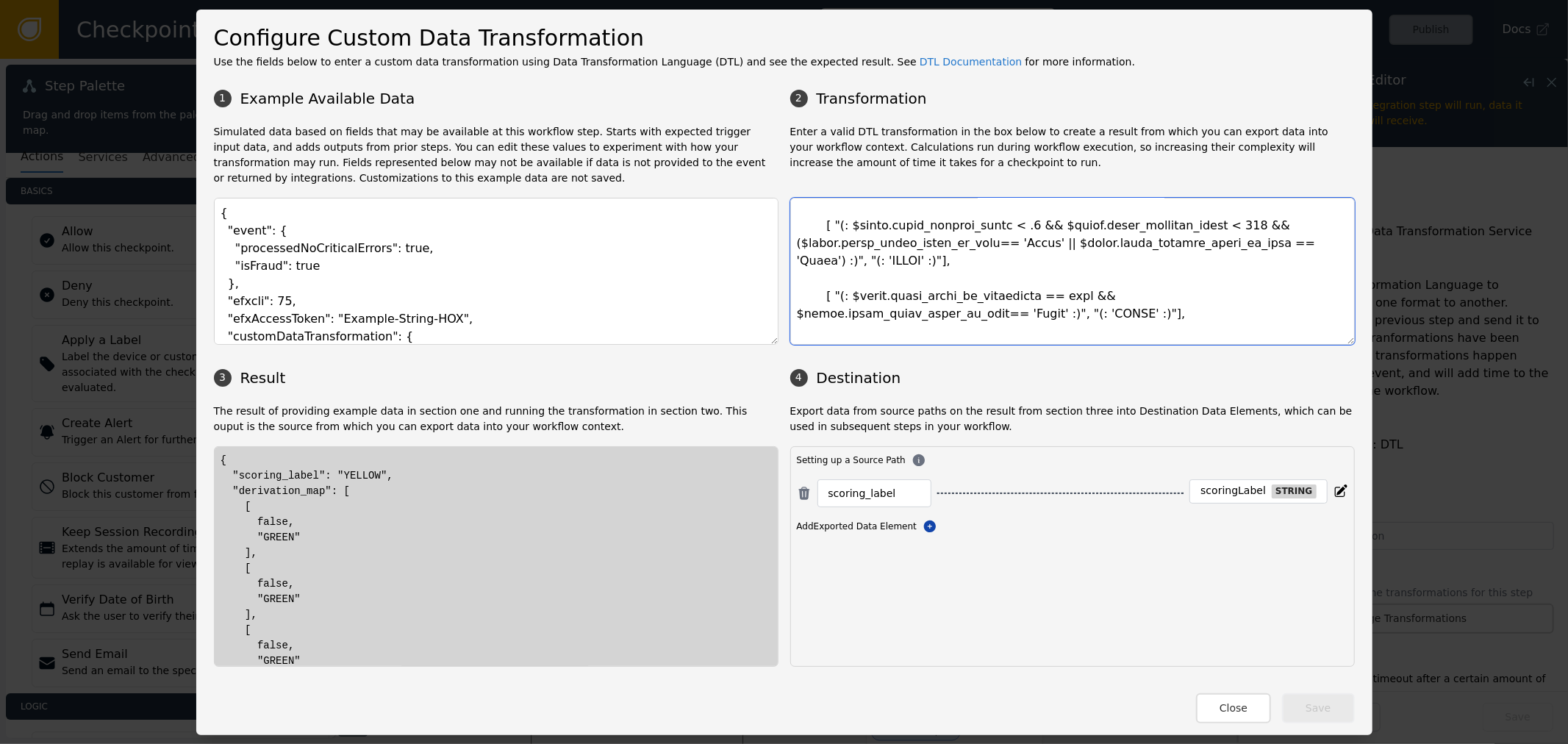
scroll to position [125, 0]
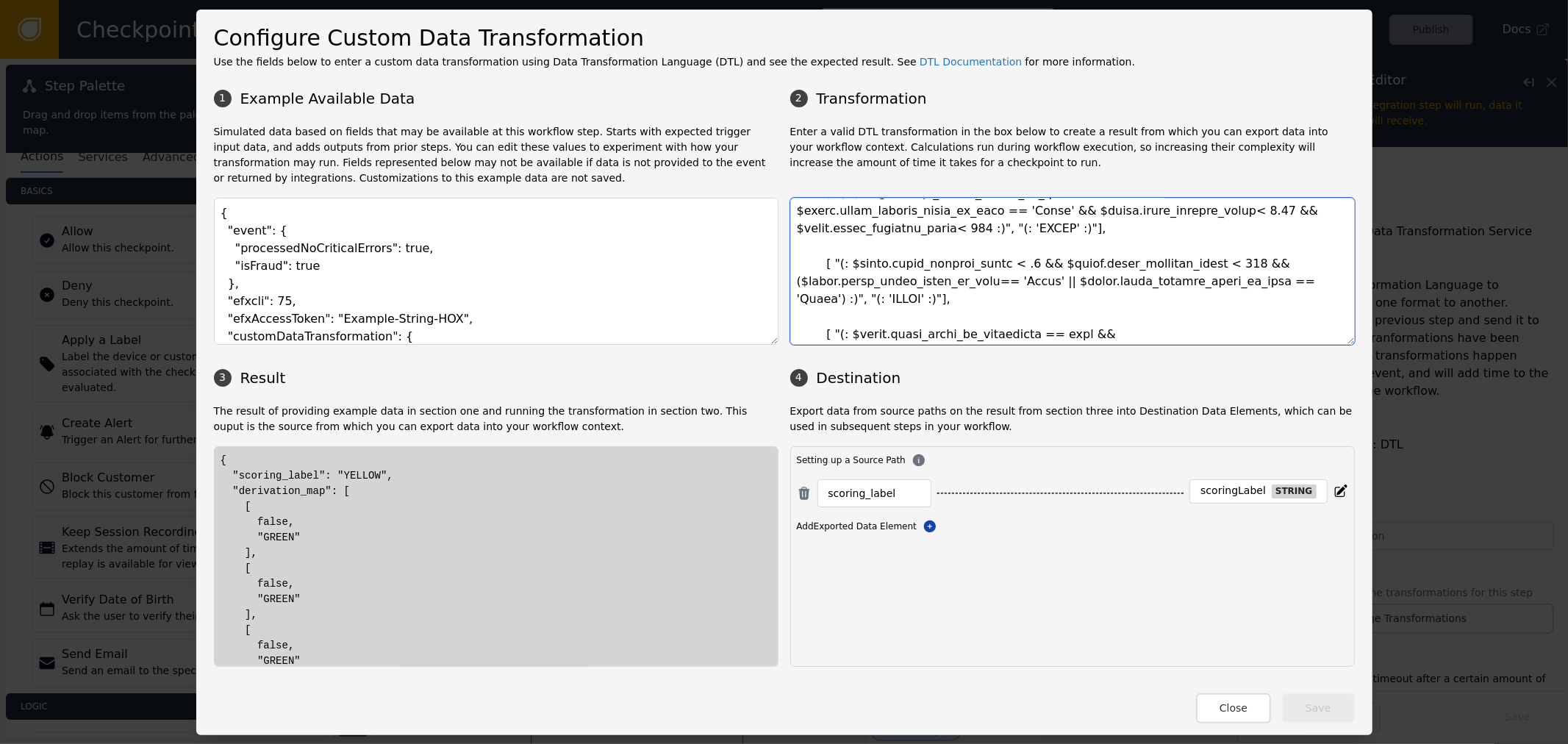
drag, startPoint x: 802, startPoint y: 274, endPoint x: 1127, endPoint y: 320, distance: 328.2
click at [1127, 320] on textarea at bounding box center [1072, 271] width 564 height 147
click at [1145, 259] on textarea at bounding box center [1072, 271] width 564 height 147
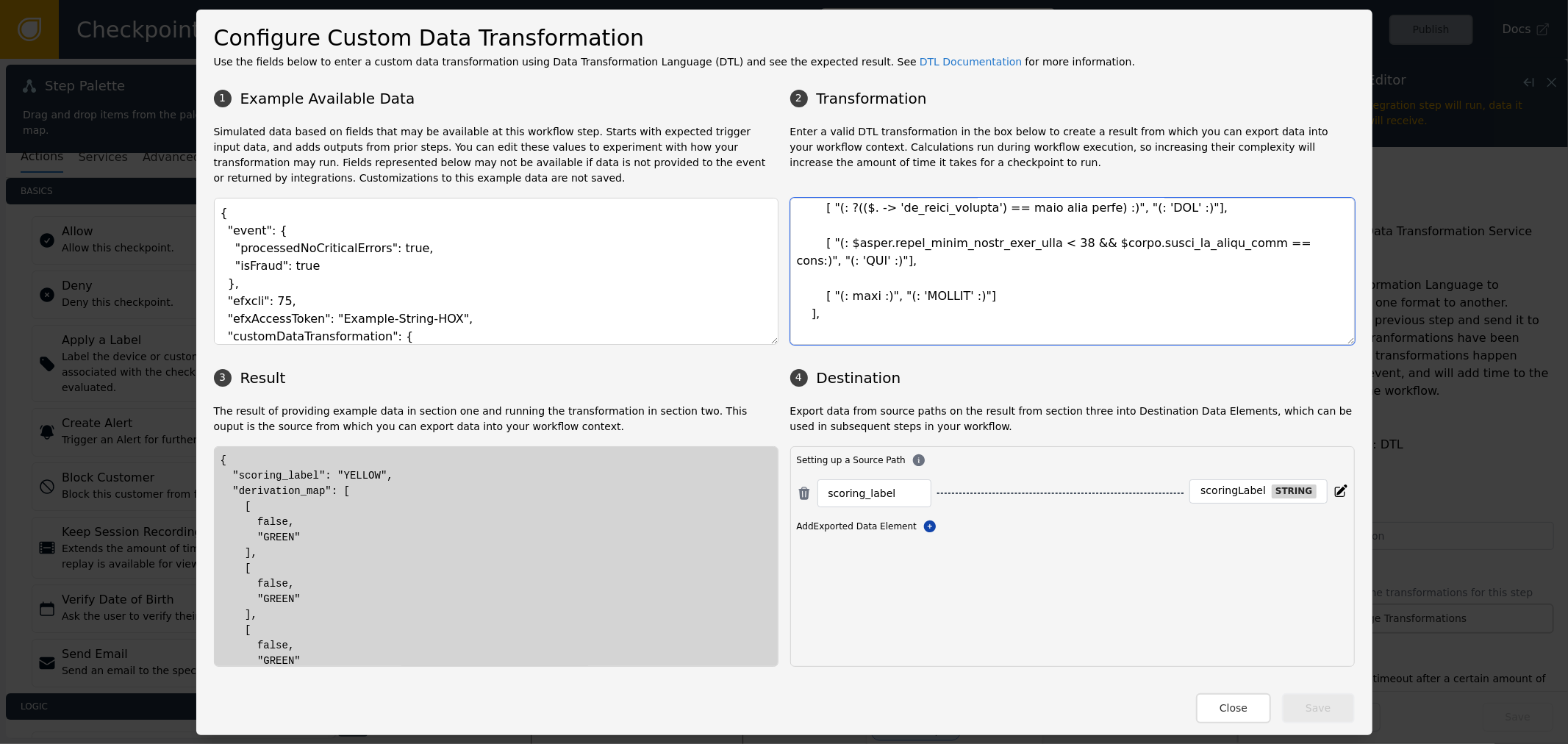
scroll to position [452, 0]
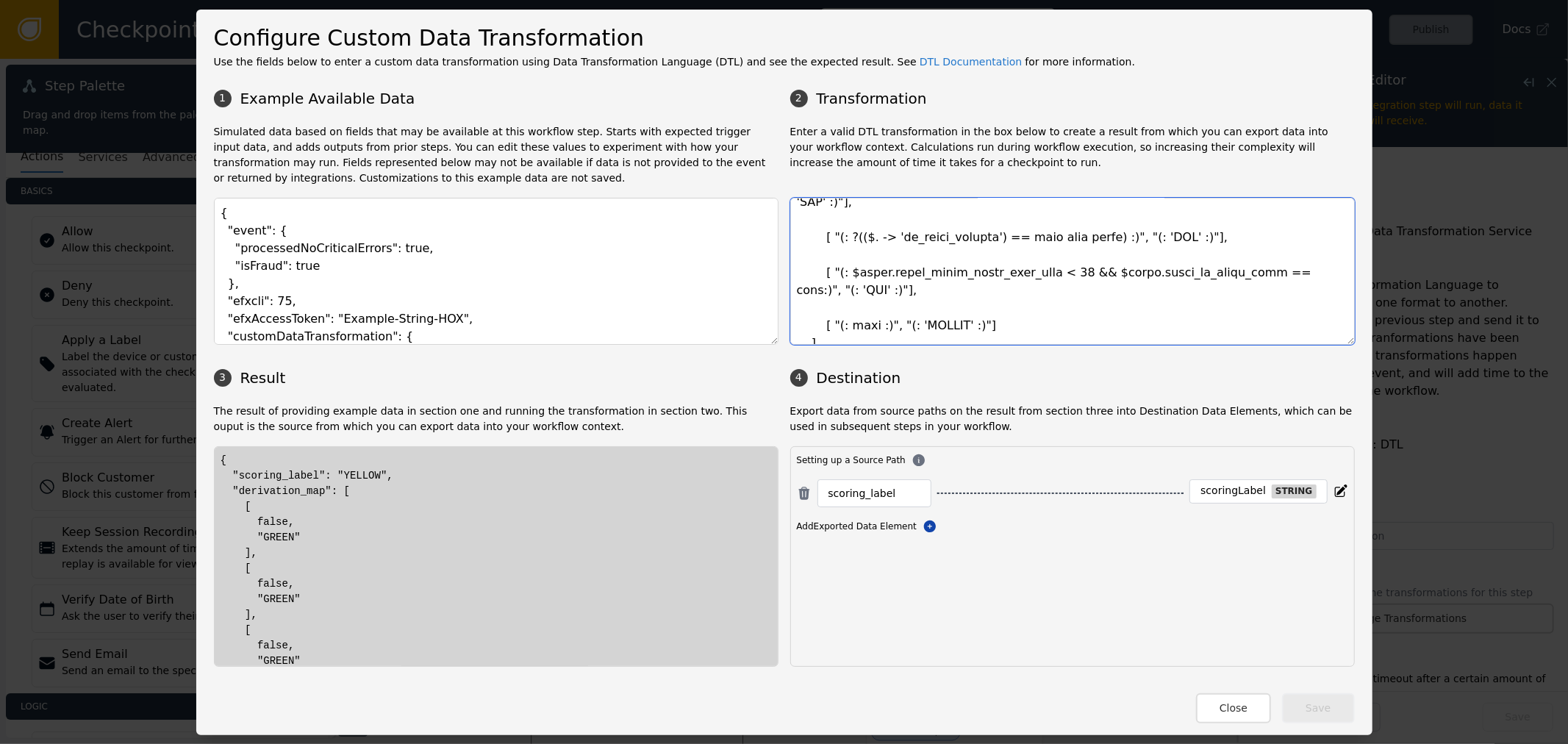
click at [804, 275] on textarea at bounding box center [1072, 271] width 564 height 147
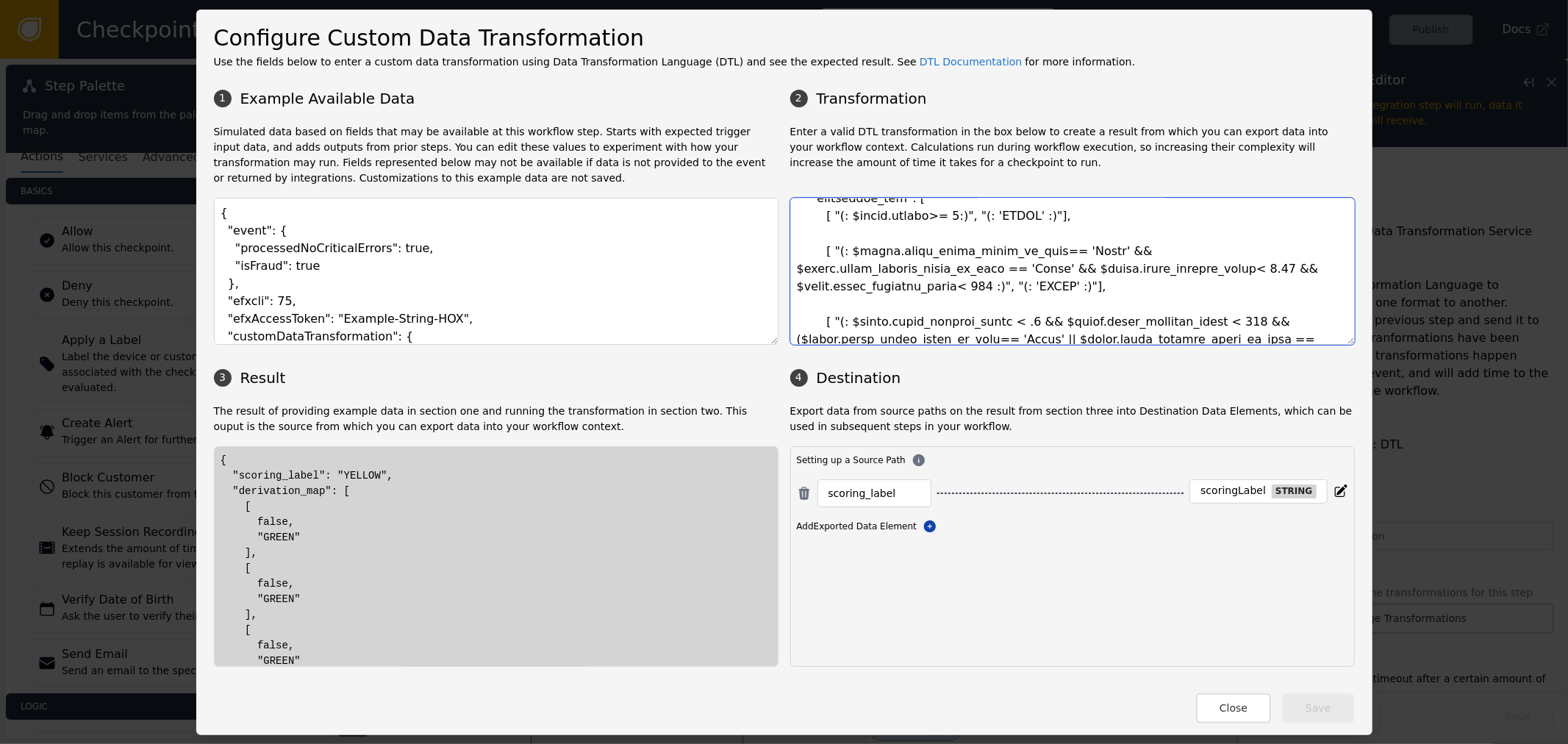
scroll to position [0, 0]
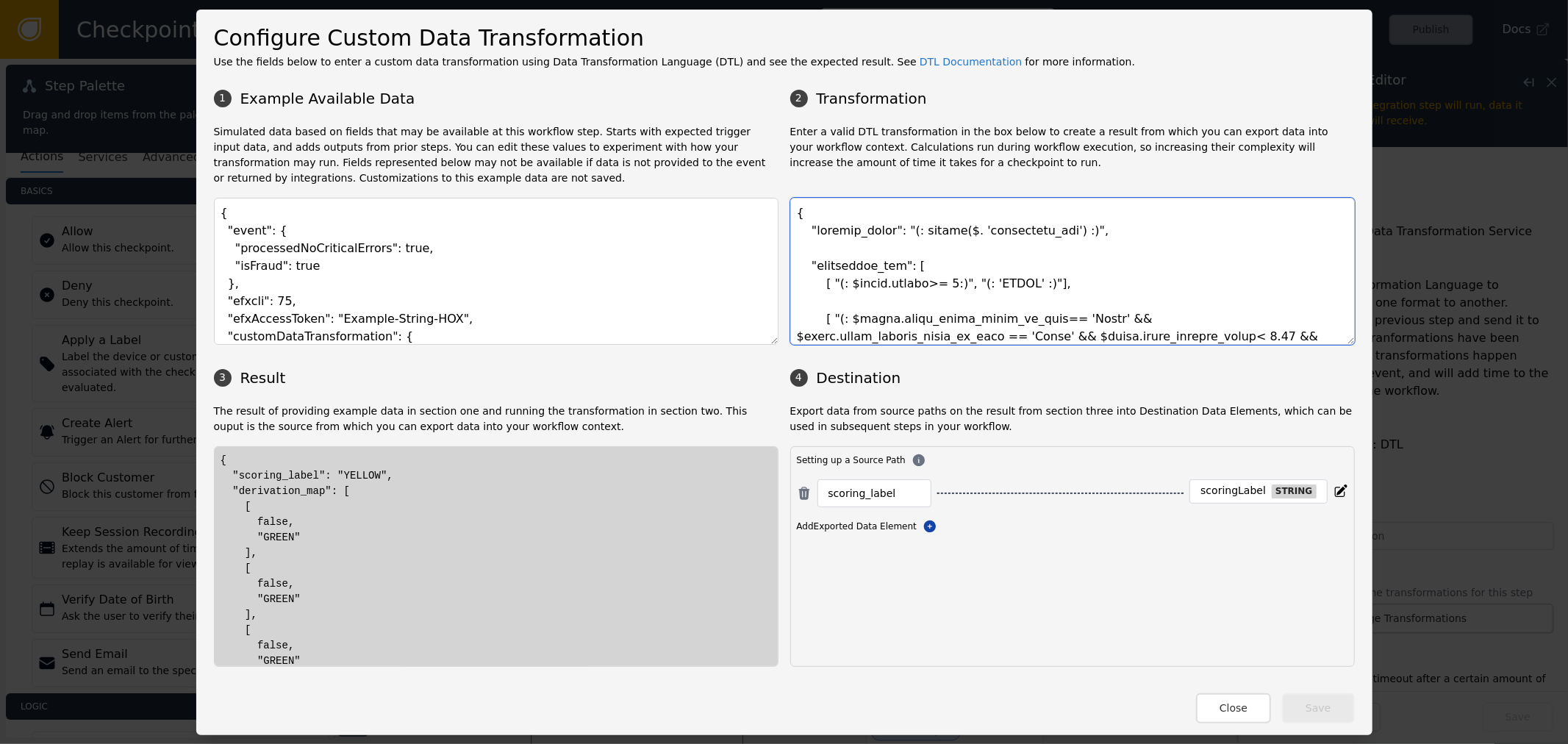
click at [807, 268] on textarea at bounding box center [1072, 271] width 564 height 147
click at [1041, 255] on textarea at bounding box center [1072, 271] width 564 height 147
drag, startPoint x: 799, startPoint y: 261, endPoint x: 811, endPoint y: 263, distance: 12.2
click at [802, 261] on textarea at bounding box center [1072, 271] width 564 height 147
click at [811, 263] on textarea at bounding box center [1072, 271] width 564 height 147
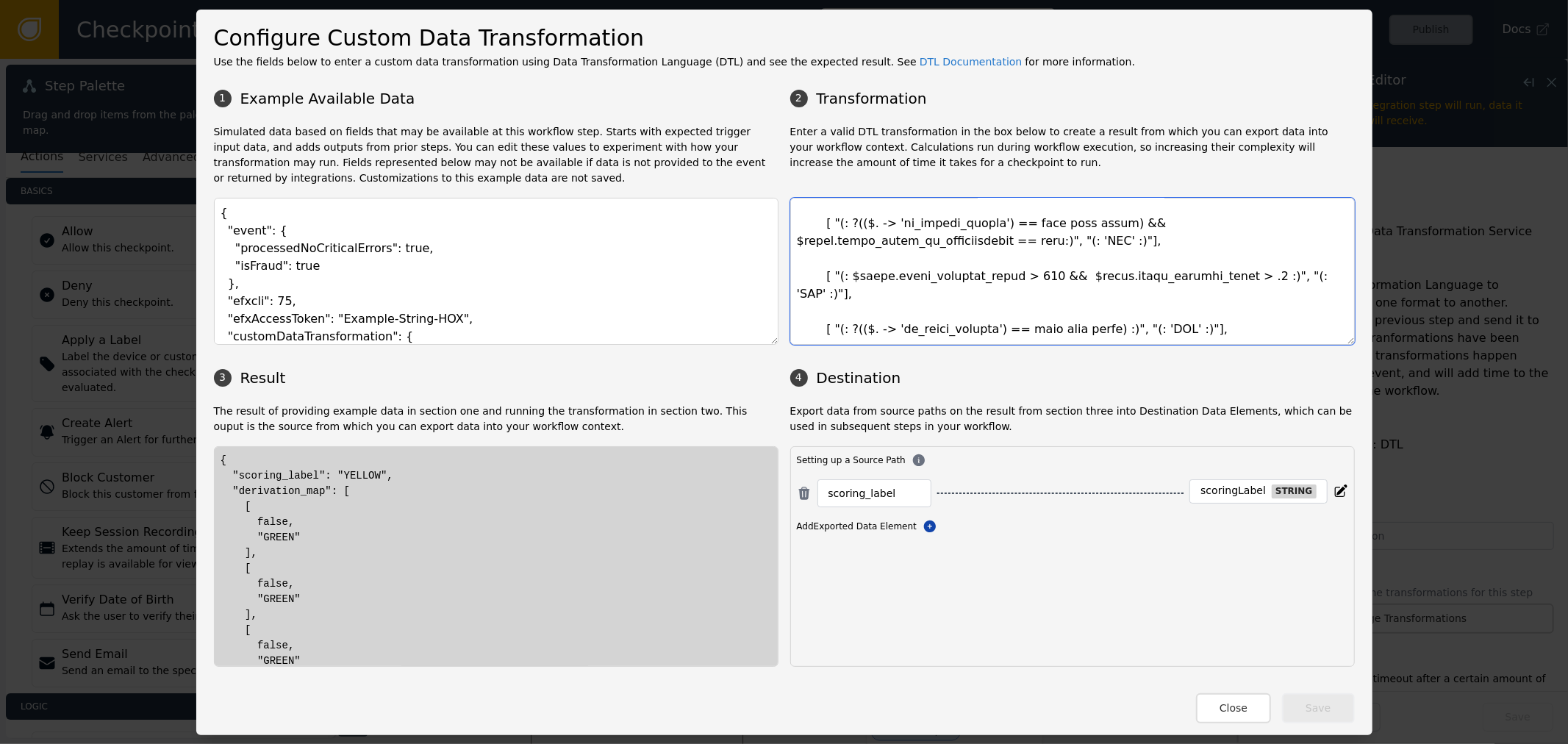
scroll to position [408, 0]
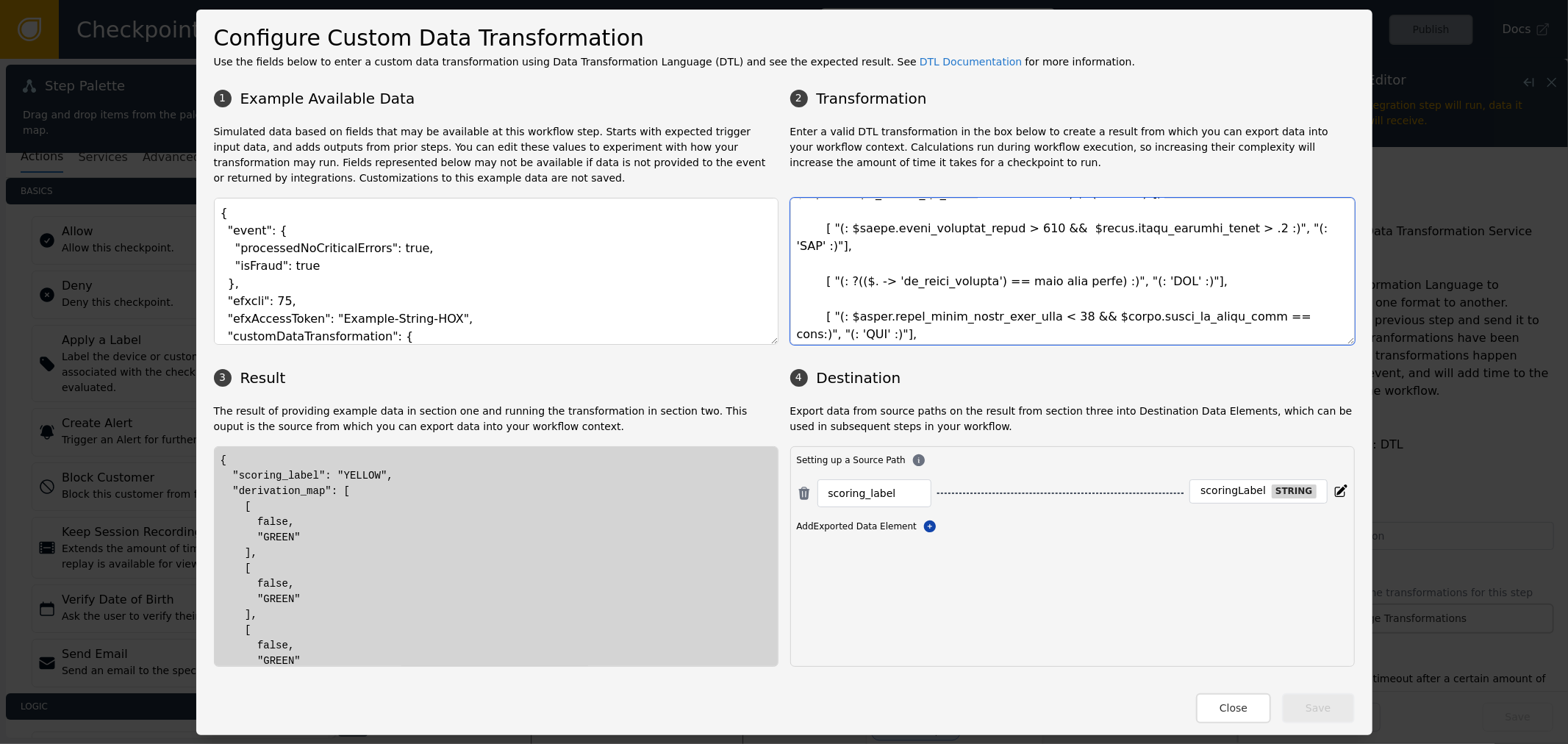
drag, startPoint x: 803, startPoint y: 261, endPoint x: 805, endPoint y: 320, distance: 59.0
click at [805, 320] on textarea at bounding box center [1072, 271] width 564 height 147
click at [989, 265] on textarea at bounding box center [1072, 271] width 564 height 147
click at [1068, 278] on textarea at bounding box center [1072, 271] width 564 height 147
